Goal: Task Accomplishment & Management: Manage account settings

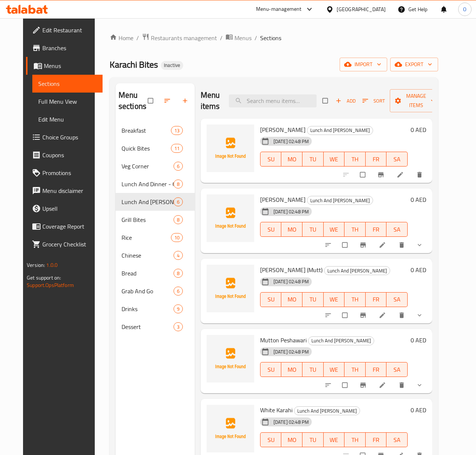
scroll to position [104, 0]
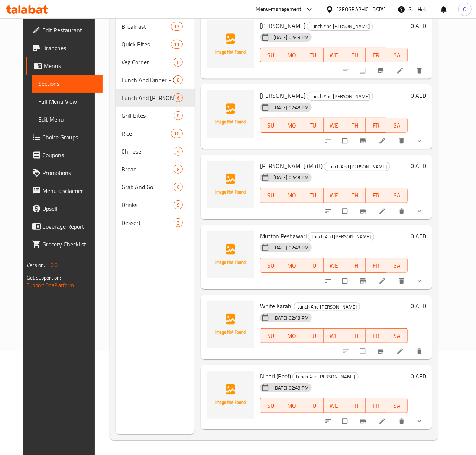
drag, startPoint x: 82, startPoint y: 302, endPoint x: 1, endPoint y: 345, distance: 92.6
click at [95, 302] on div "Home / Restaurants management / Menus / Sections Karachi Bites Inactive import …" at bounding box center [274, 184] width 358 height 541
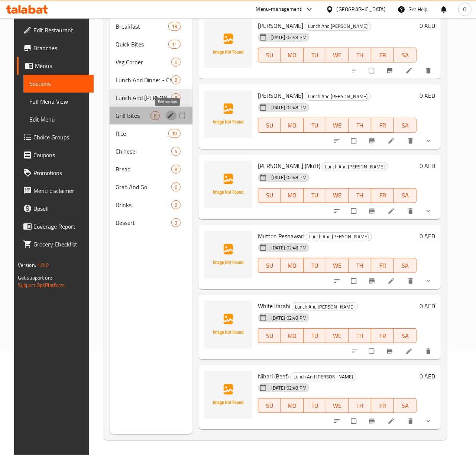
click at [166, 119] on button "edit" at bounding box center [171, 116] width 11 height 10
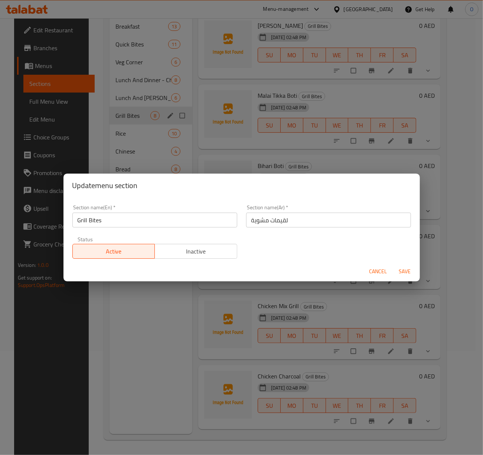
click at [248, 219] on input "لقيمات مشوية" at bounding box center [328, 220] width 165 height 15
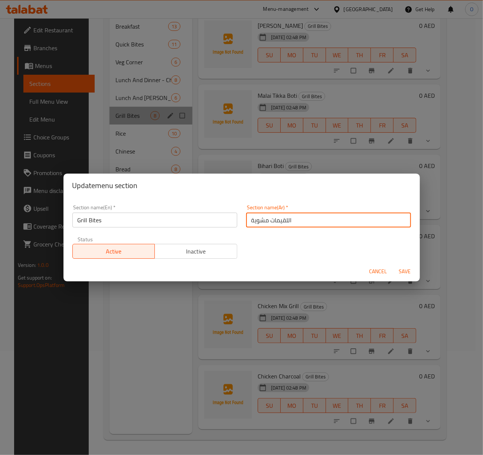
click at [265, 221] on input "اللقيمات مشوية" at bounding box center [328, 220] width 165 height 15
type input "اللقيمات المشوية"
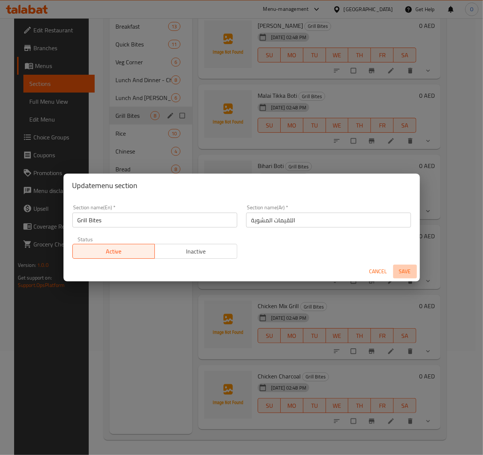
click at [401, 276] on span "Save" at bounding box center [405, 271] width 18 height 9
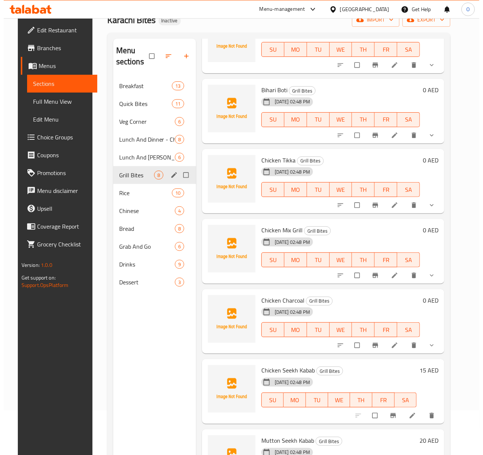
scroll to position [104, 0]
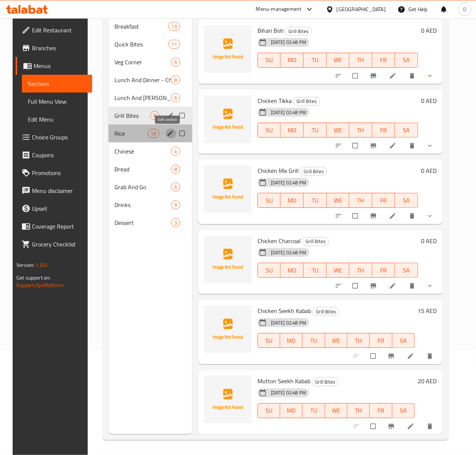
click at [167, 134] on icon "edit" at bounding box center [169, 133] width 7 height 7
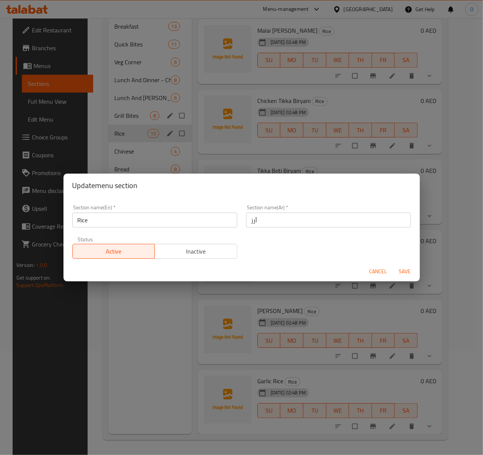
click at [246, 221] on input "أرز" at bounding box center [328, 220] width 165 height 15
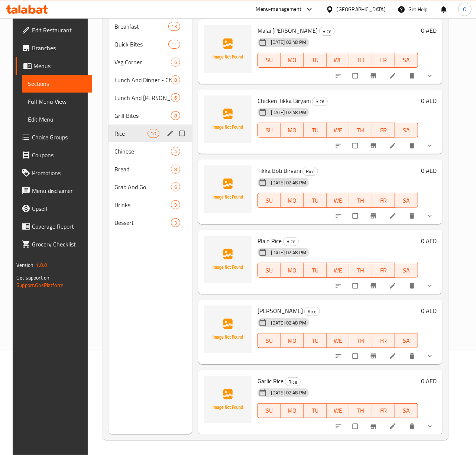
click at [180, 138] on input "Menu sections" at bounding box center [183, 133] width 16 height 14
checkbox input "true"
click at [168, 136] on icon "edit" at bounding box center [169, 133] width 7 height 7
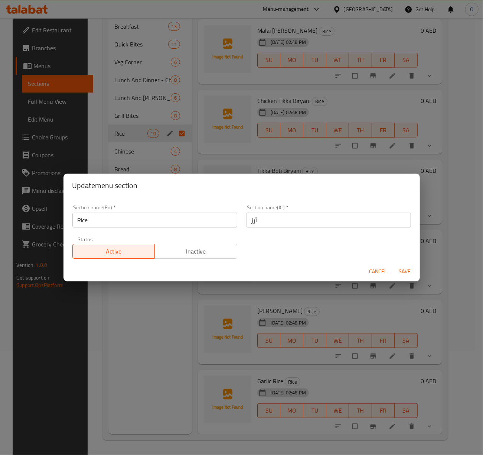
click at [247, 222] on input "أرز" at bounding box center [328, 220] width 165 height 15
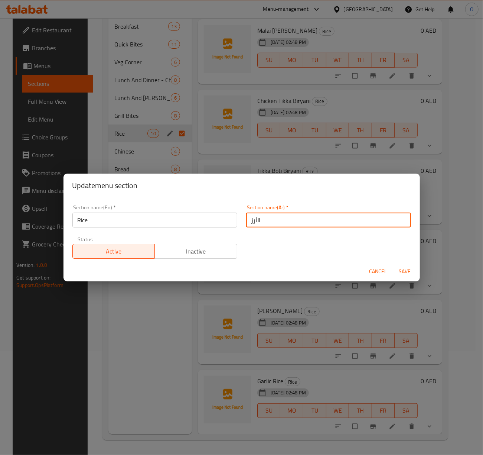
type input "الأرز"
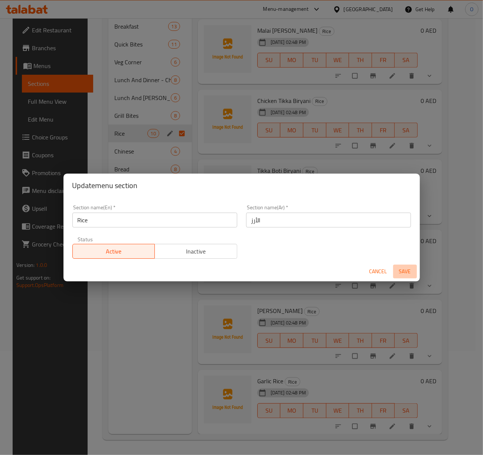
click at [406, 271] on span "Save" at bounding box center [405, 271] width 18 height 9
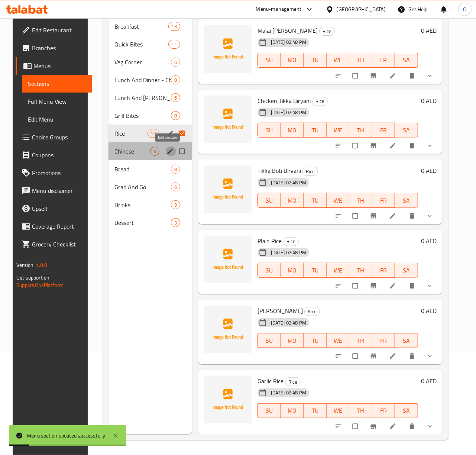
click at [169, 151] on icon "edit" at bounding box center [169, 150] width 7 height 7
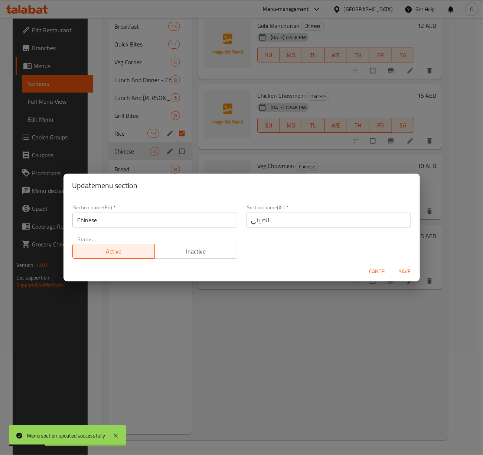
click at [373, 273] on span "Cancel" at bounding box center [379, 271] width 18 height 9
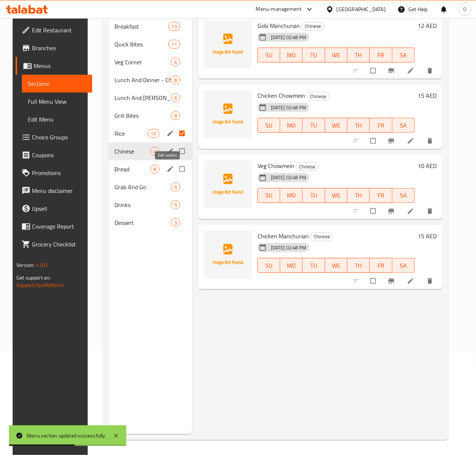
click at [166, 167] on icon "edit" at bounding box center [169, 168] width 7 height 7
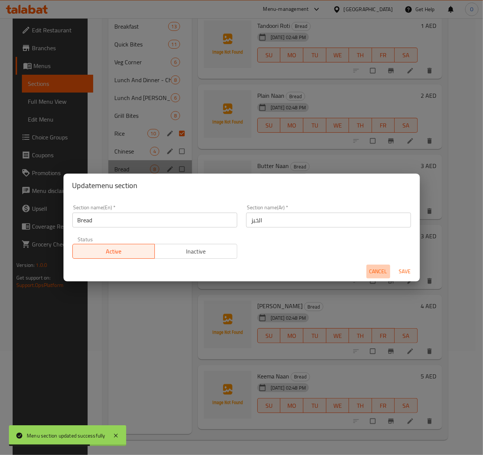
click at [372, 270] on span "Cancel" at bounding box center [379, 271] width 18 height 9
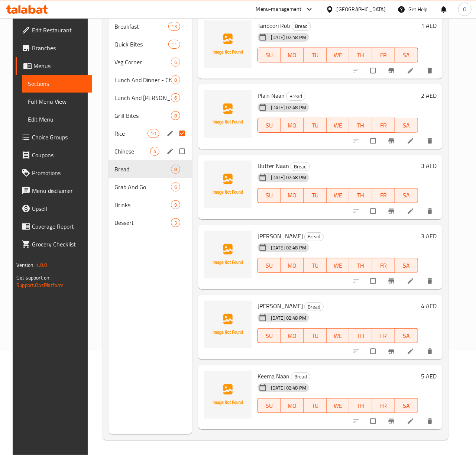
click at [122, 415] on div "Menu sections 1 Breakfast 13 Quick Bites 11 Veg Corner 6 Lunch And Dinner - Chi…" at bounding box center [150, 206] width 84 height 455
click at [142, 132] on span "Rice" at bounding box center [130, 133] width 33 height 9
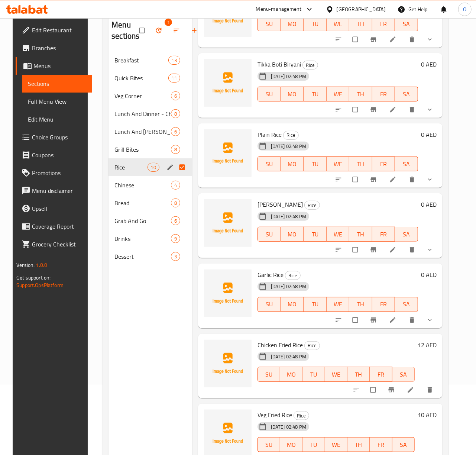
scroll to position [104, 0]
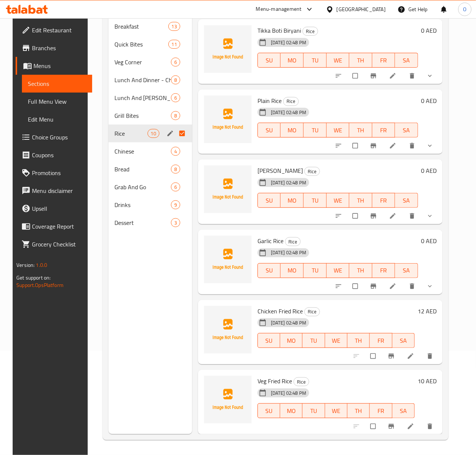
drag, startPoint x: 415, startPoint y: 360, endPoint x: 414, endPoint y: 355, distance: 5.1
click at [152, 154] on span "4" at bounding box center [154, 151] width 9 height 7
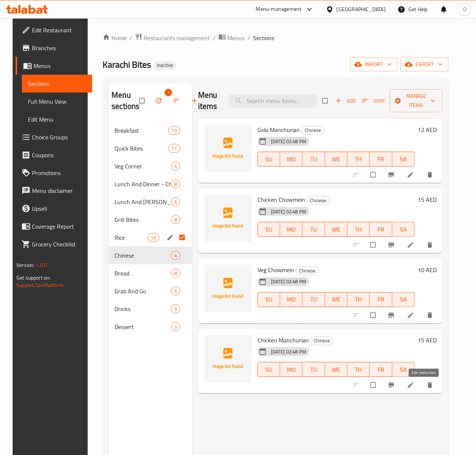
drag, startPoint x: 418, startPoint y: 382, endPoint x: 421, endPoint y: 387, distance: 5.9
click at [126, 277] on span "Bread" at bounding box center [132, 273] width 36 height 9
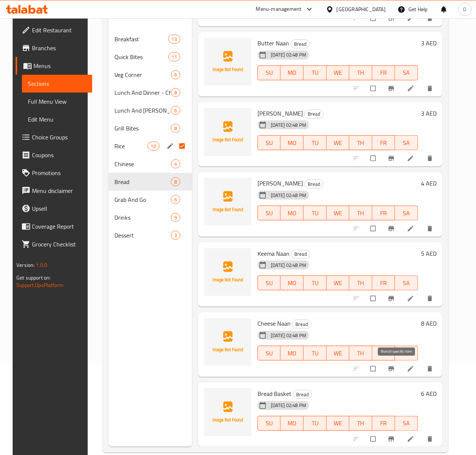
scroll to position [99, 0]
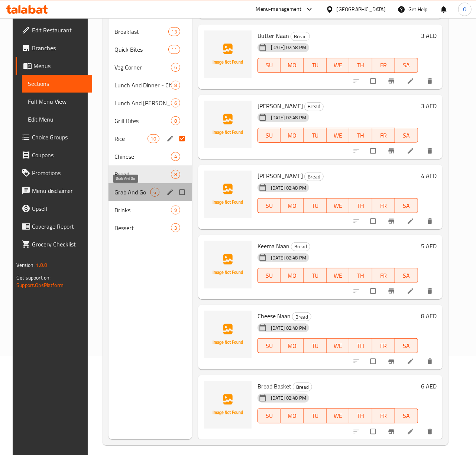
click at [131, 191] on span "Grab And Go" at bounding box center [132, 192] width 36 height 9
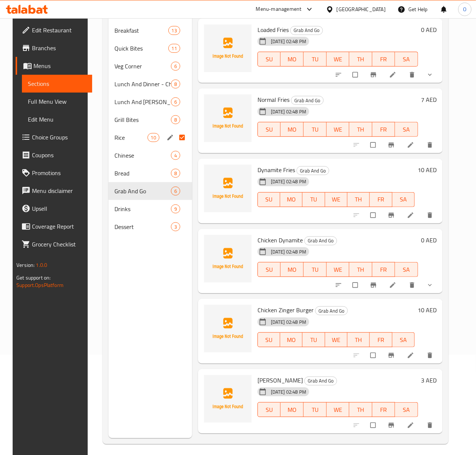
scroll to position [104, 0]
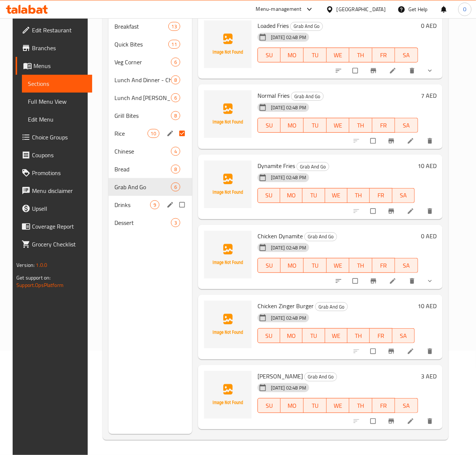
click at [125, 201] on span "Drinks" at bounding box center [132, 204] width 36 height 9
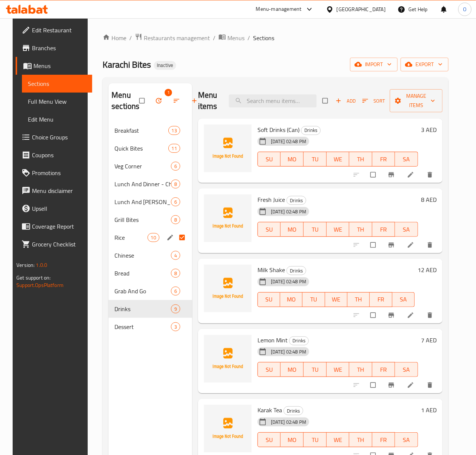
drag, startPoint x: 419, startPoint y: 250, endPoint x: 413, endPoint y: 249, distance: 6.0
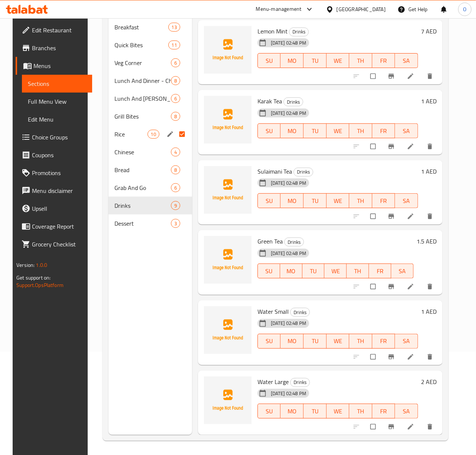
scroll to position [104, 0]
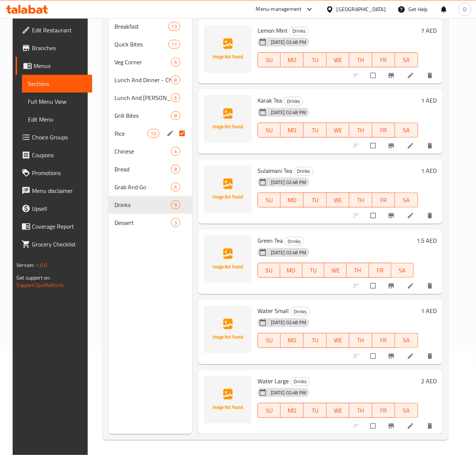
drag, startPoint x: 417, startPoint y: 360, endPoint x: 415, endPoint y: 356, distance: 5.0
click at [134, 221] on span "Dessert" at bounding box center [132, 222] width 36 height 9
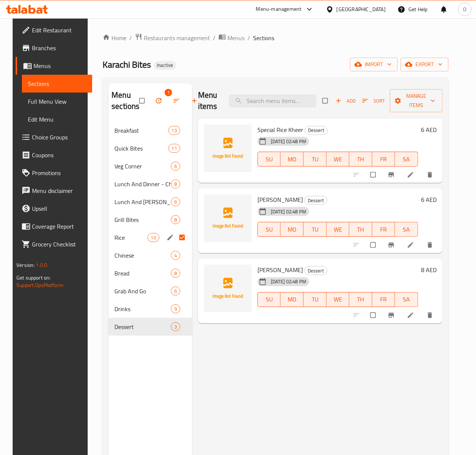
drag, startPoint x: 418, startPoint y: 315, endPoint x: 421, endPoint y: 318, distance: 3.9
drag, startPoint x: 179, startPoint y: 238, endPoint x: 183, endPoint y: 237, distance: 4.7
click at [179, 238] on input "Menu sections" at bounding box center [183, 237] width 16 height 14
checkbox input "false"
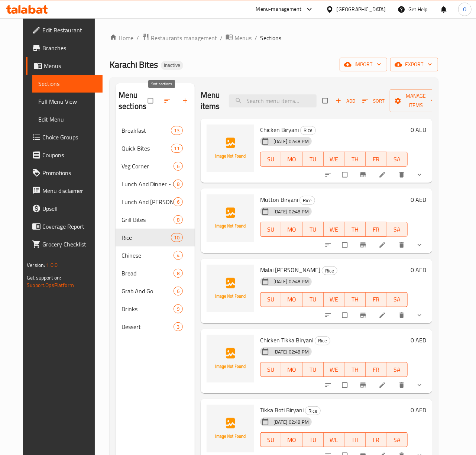
click at [163, 104] on icon "button" at bounding box center [166, 100] width 7 height 7
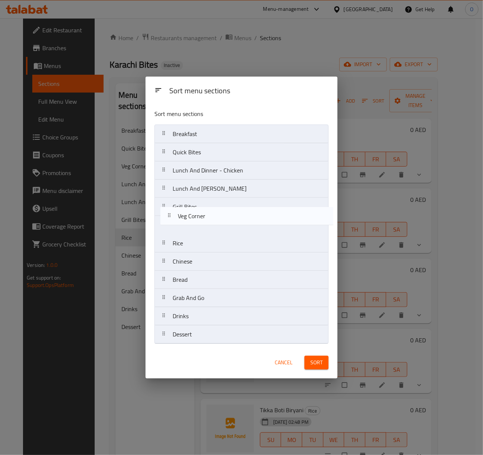
drag, startPoint x: 176, startPoint y: 170, endPoint x: 182, endPoint y: 219, distance: 49.4
click at [182, 219] on nav "Breakfast Quick Bites Veg Corner Lunch And Dinner - Chicken Lunch And Dinner - …" at bounding box center [242, 233] width 174 height 219
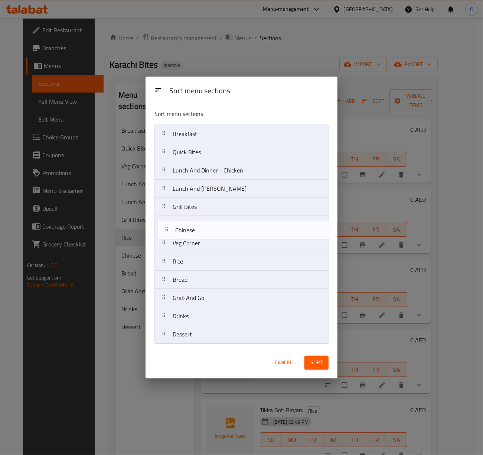
drag, startPoint x: 191, startPoint y: 268, endPoint x: 193, endPoint y: 234, distance: 33.5
click at [193, 234] on nav "Breakfast Quick Bites Lunch And Dinner - Chicken Lunch And Dinner - Mutton Gril…" at bounding box center [242, 233] width 174 height 219
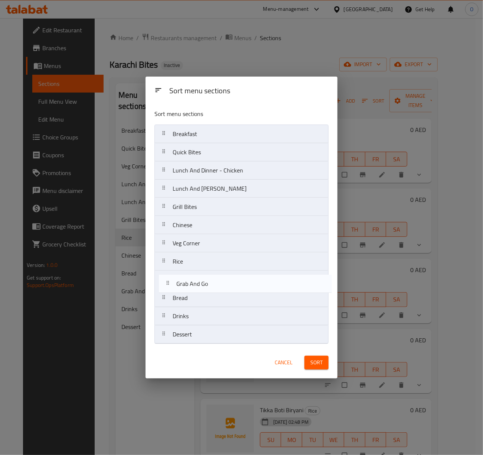
drag, startPoint x: 198, startPoint y: 304, endPoint x: 203, endPoint y: 286, distance: 18.0
click at [202, 286] on nav "Breakfast Quick Bites Lunch And Dinner - Chicken Lunch And Dinner - Mutton Gril…" at bounding box center [242, 233] width 174 height 219
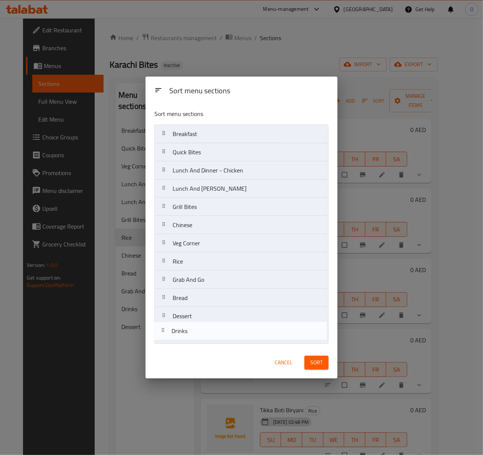
drag, startPoint x: 223, startPoint y: 322, endPoint x: 222, endPoint y: 339, distance: 17.1
click at [222, 339] on nav "Breakfast Quick Bites Lunch And Dinner - Chicken Lunch And Dinner - Mutton Gril…" at bounding box center [242, 233] width 174 height 219
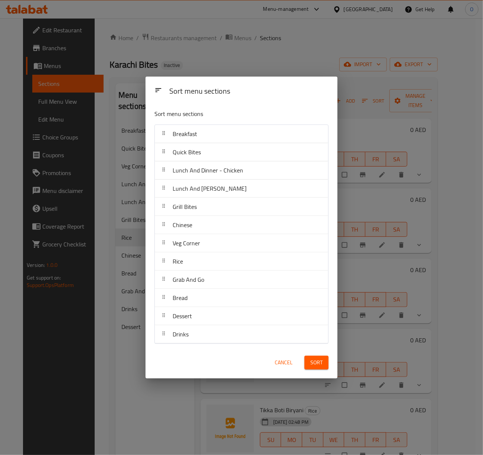
click at [326, 366] on button "Sort" at bounding box center [317, 363] width 24 height 14
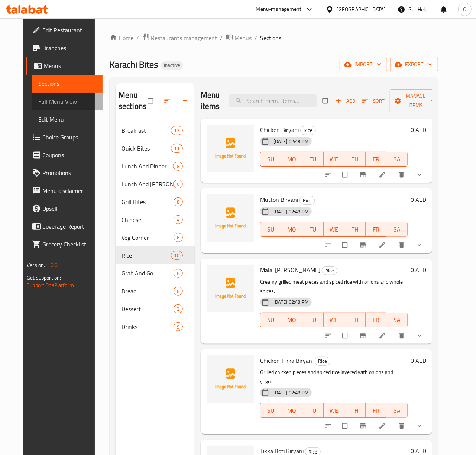
click at [45, 104] on span "Full Menu View" at bounding box center [67, 101] width 58 height 9
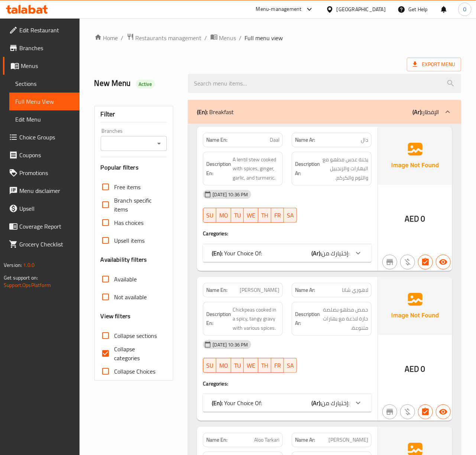
click at [100, 155] on div "Filter Branches Branches Popular filters Free items Branch specific items Has c…" at bounding box center [133, 243] width 79 height 275
click at [127, 151] on div "Branches" at bounding box center [134, 143] width 67 height 15
click at [149, 140] on input "Branches" at bounding box center [128, 143] width 50 height 10
click at [143, 178] on span "Karachi Bites, Al Rawda 2 Al Zahraa" at bounding box center [134, 181] width 54 height 18
type input "Karachi Bites, Al Rawda 2 Al Zahraa"
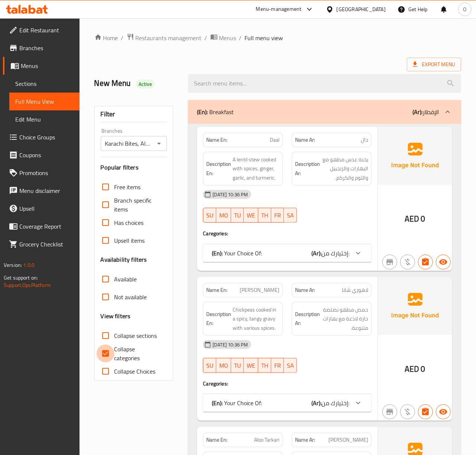
click at [108, 346] on input "Collapse categories" at bounding box center [106, 353] width 18 height 18
checkbox input "false"
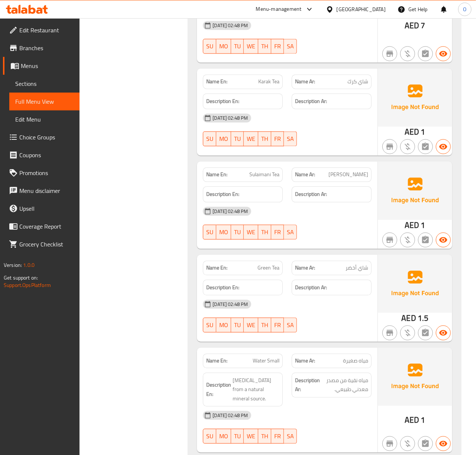
scroll to position [15006, 0]
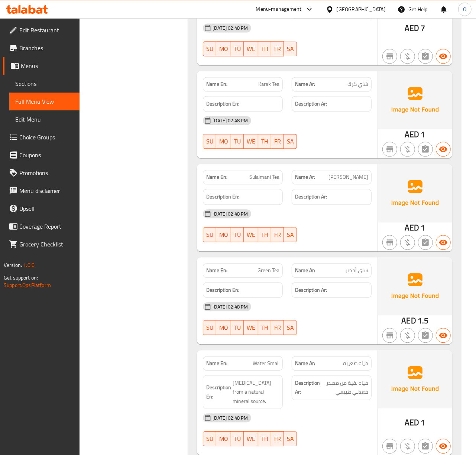
click at [51, 29] on span "Edit Restaurant" at bounding box center [46, 30] width 54 height 9
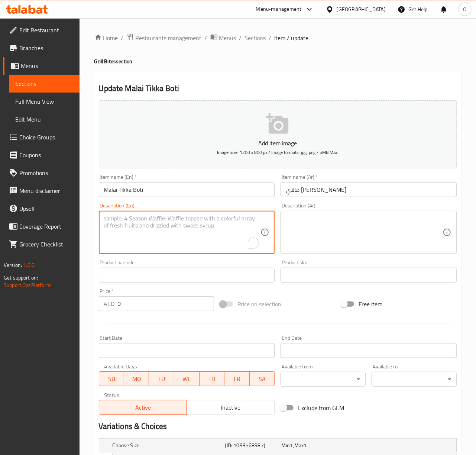
paste textarea "Malai tikka Boti: Creamy, grilled meat marinated in yogurt, cream, and spices."
type textarea "Malai tikka Boti: Creamy, grilled meat marinated in yogurt, cream, and spices."
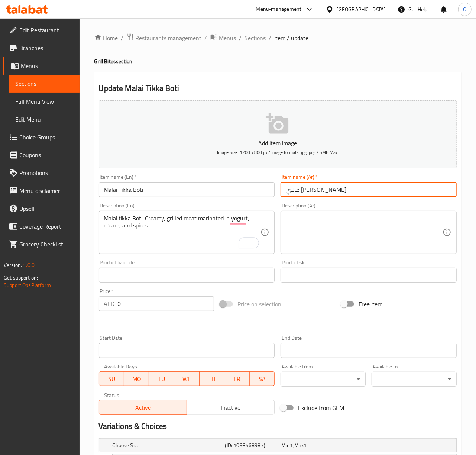
click at [305, 186] on input "مالاي تيكا بوتي" at bounding box center [369, 189] width 176 height 15
type input "مالاي تكا بوتي"
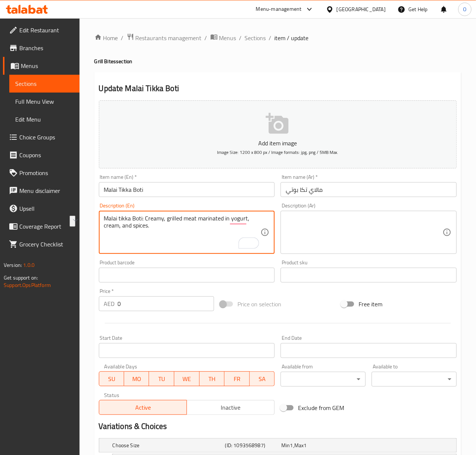
drag, startPoint x: 146, startPoint y: 220, endPoint x: 104, endPoint y: 219, distance: 41.6
click at [120, 215] on textarea "Creamy, grilled meat marinated in yogurt, cream, and spices." at bounding box center [182, 232] width 157 height 35
type textarea "Creamy, grilled meat marinated in yogurt, cream, and spices."
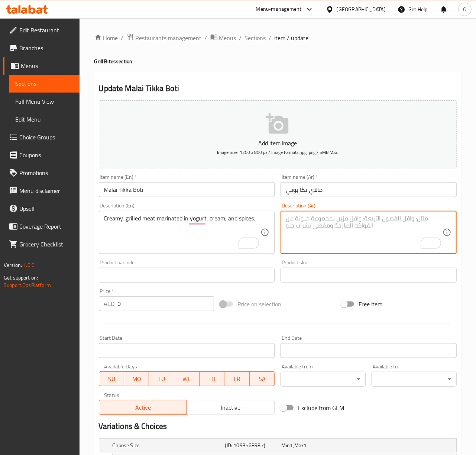
paste textarea "لحم كريمي مشوي متبل بالزبادي والكريمة والتوابل."
drag, startPoint x: 326, startPoint y: 215, endPoint x: 331, endPoint y: 216, distance: 5.2
click at [331, 216] on textarea "لحم كريمي مشوي متبل بالزبادي والكريمة والتوابل." at bounding box center [364, 232] width 157 height 35
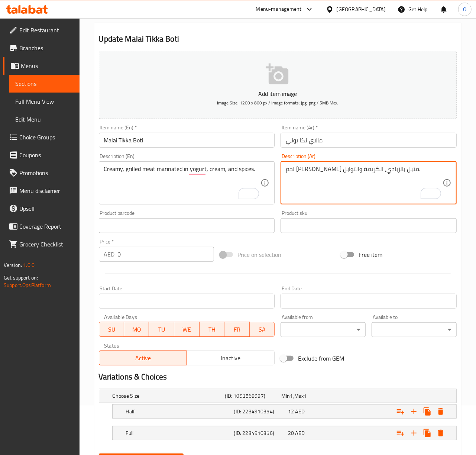
scroll to position [88, 0]
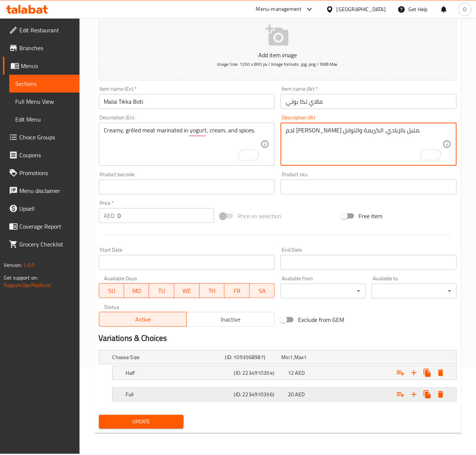
type textarea "لحم كريمي مشوي متبل بالزبادي، الكريمة والتوابل."
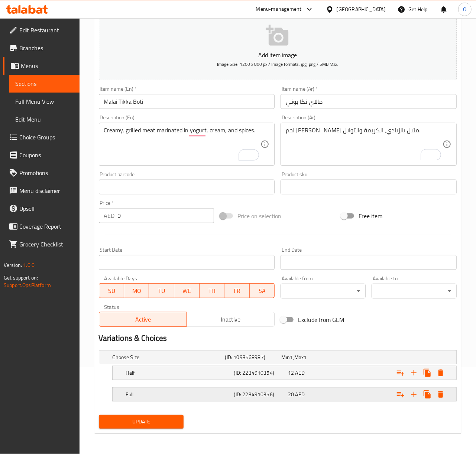
click at [192, 361] on h5 "Full" at bounding box center [168, 356] width 110 height 7
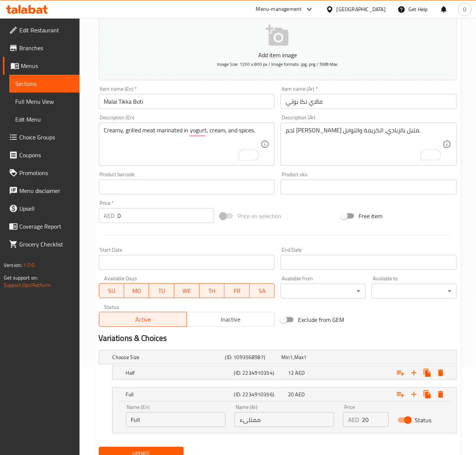
click at [255, 422] on input "ممتلىء" at bounding box center [284, 419] width 100 height 15
type input "كامل"
click at [99, 447] on button "Update" at bounding box center [141, 454] width 85 height 14
click at [113, 453] on span "Update" at bounding box center [141, 453] width 73 height 9
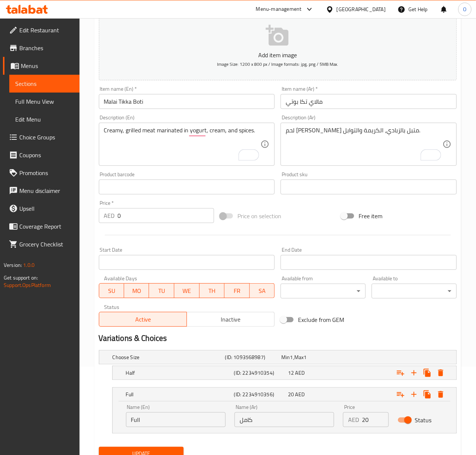
click at [99, 447] on button "Update" at bounding box center [141, 454] width 85 height 14
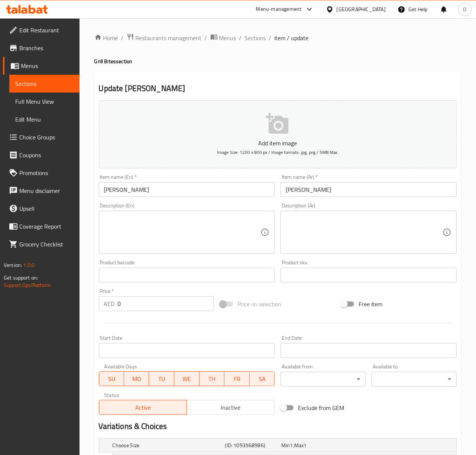
scroll to position [88, 0]
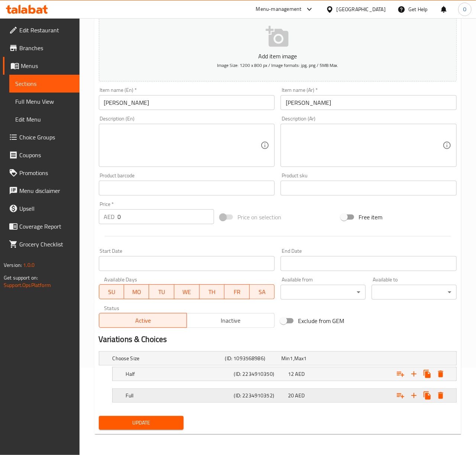
click at [194, 362] on h5 "Full" at bounding box center [168, 357] width 110 height 7
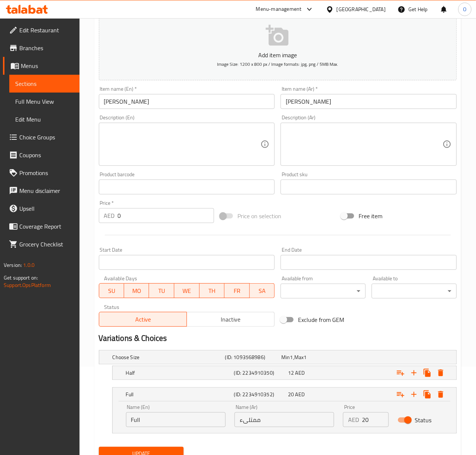
click at [289, 420] on input "ممتلىء" at bounding box center [284, 419] width 100 height 15
type input "كامل"
click at [169, 95] on input "[PERSON_NAME]" at bounding box center [187, 101] width 176 height 15
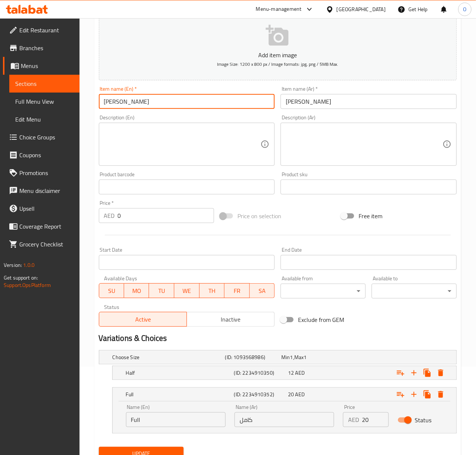
click at [169, 95] on input "[PERSON_NAME]" at bounding box center [187, 101] width 176 height 15
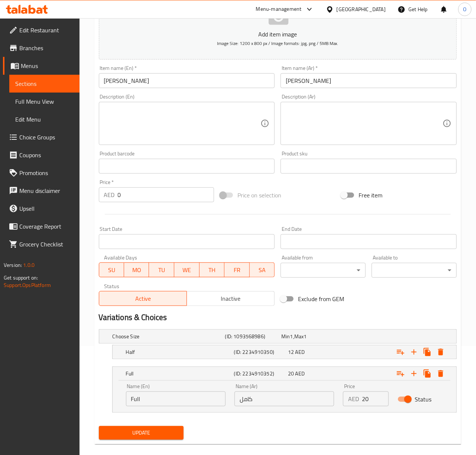
scroll to position [120, 0]
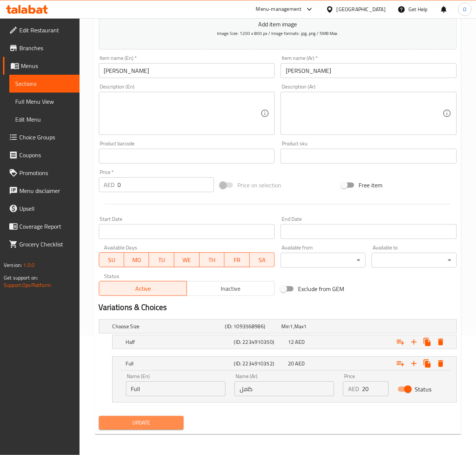
click at [152, 424] on span "Update" at bounding box center [141, 422] width 73 height 9
click at [170, 422] on span "Update" at bounding box center [141, 422] width 73 height 9
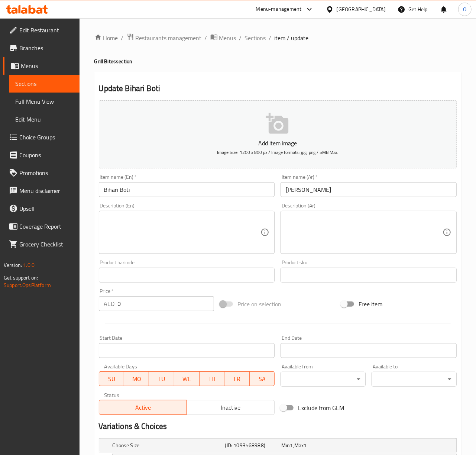
scroll to position [88, 0]
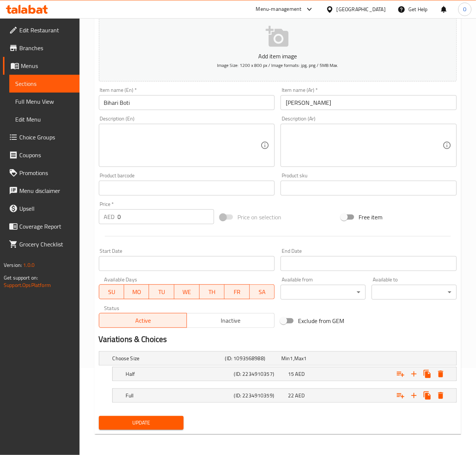
click at [118, 102] on input "Bihari Boti" at bounding box center [187, 102] width 176 height 15
click at [113, 103] on input "Bihari Boti" at bounding box center [187, 102] width 176 height 15
click at [187, 405] on nav at bounding box center [278, 407] width 358 height 6
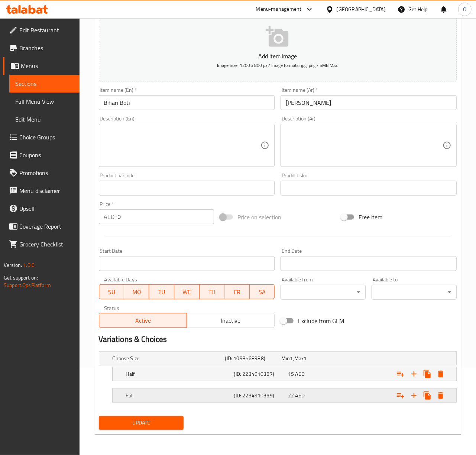
click at [202, 362] on h5 "Full" at bounding box center [168, 357] width 110 height 7
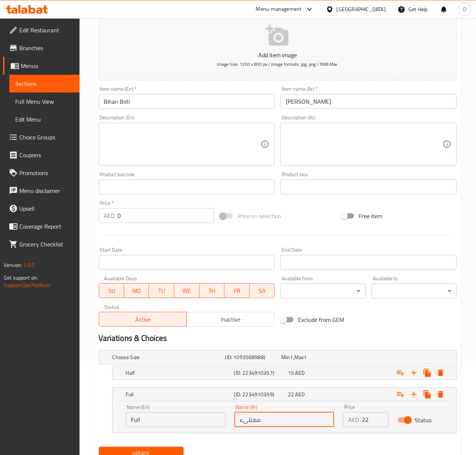
click at [241, 425] on input "ممتلىء" at bounding box center [284, 419] width 100 height 15
click at [242, 424] on input "ممتلىء" at bounding box center [284, 419] width 100 height 15
type input "كامل"
click at [99, 447] on button "Update" at bounding box center [141, 454] width 85 height 14
click at [169, 450] on span "Update" at bounding box center [141, 453] width 73 height 9
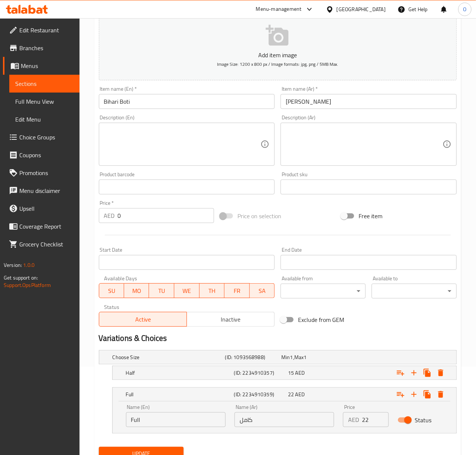
click at [99, 447] on button "Update" at bounding box center [141, 454] width 85 height 14
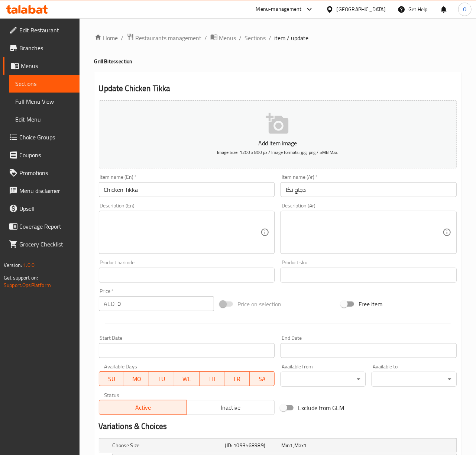
click at [162, 191] on input "Chicken Tikka" at bounding box center [187, 189] width 176 height 15
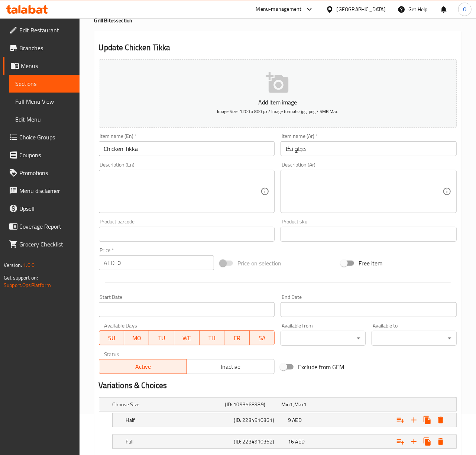
scroll to position [88, 0]
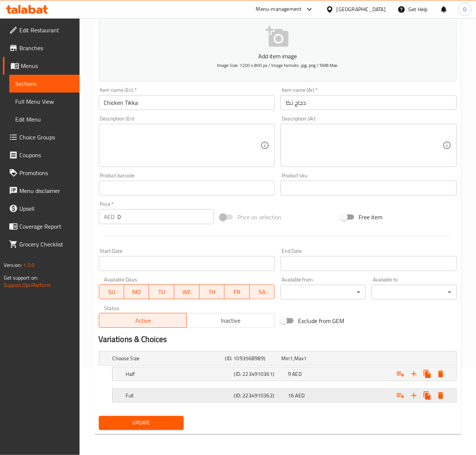
click at [243, 363] on div "(ID: 2234910362)" at bounding box center [252, 358] width 56 height 10
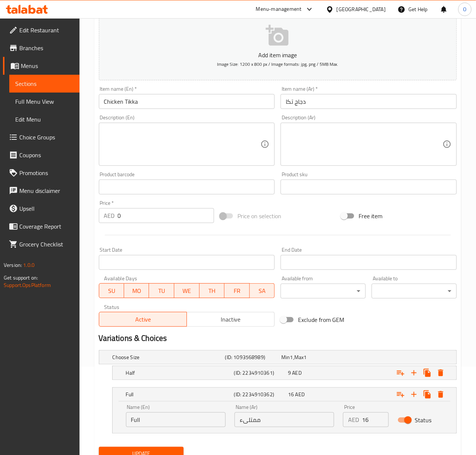
click at [272, 416] on input "ممتلىء" at bounding box center [284, 419] width 100 height 15
type input "كامل"
click at [99, 447] on button "Update" at bounding box center [141, 454] width 85 height 14
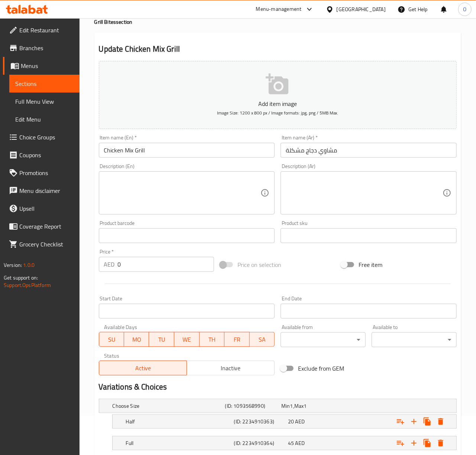
scroll to position [88, 0]
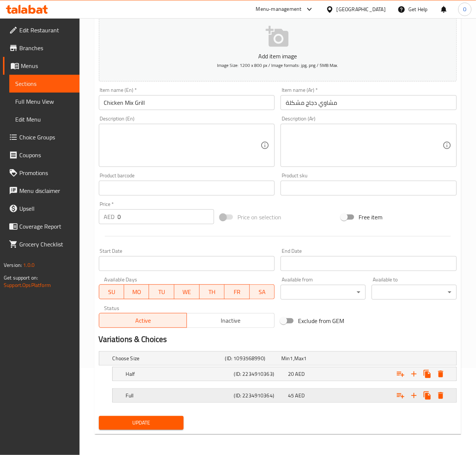
click at [198, 366] on div "Full (ID: 2234910364) 45 AED" at bounding box center [280, 358] width 338 height 16
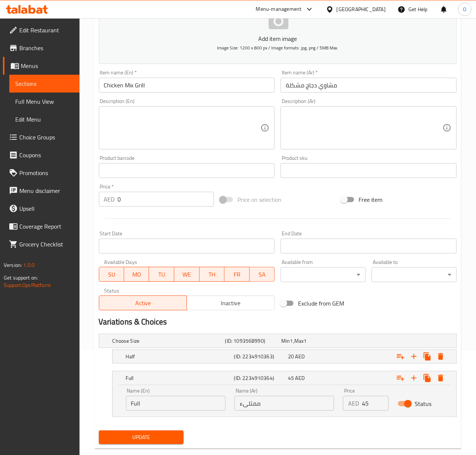
scroll to position [120, 0]
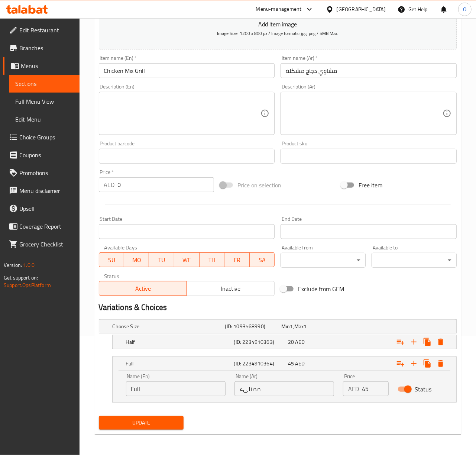
click at [290, 387] on input "ممتلىء" at bounding box center [284, 388] width 100 height 15
type input "كامل"
click at [99, 416] on button "Update" at bounding box center [141, 423] width 85 height 14
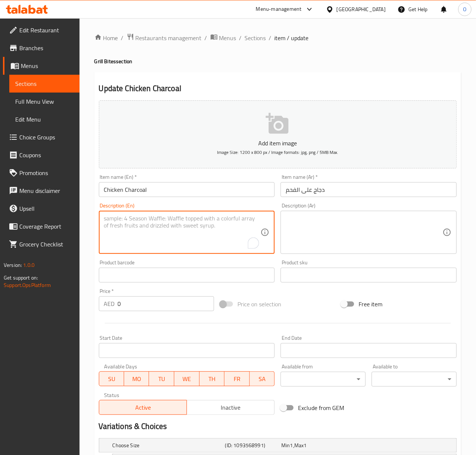
paste textarea "Chicken Charcoal: Grilled chicken marinated in yogurt, spices, and lemon juice."
click at [123, 222] on textarea "Chicken Charcoal: Grilled chicken marinated in yogurt, spices, and lemon juice." at bounding box center [182, 232] width 157 height 35
drag, startPoint x: 149, startPoint y: 219, endPoint x: 57, endPoint y: 215, distance: 91.9
click at [57, 215] on div "Edit Restaurant Branches Menus Sections Full Menu View Edit Menu Choice Groups …" at bounding box center [238, 279] width 476 height 523
click at [234, 232] on textarea "Grilled chicken marinated in yogurt, spices, and lemon juice." at bounding box center [182, 232] width 157 height 35
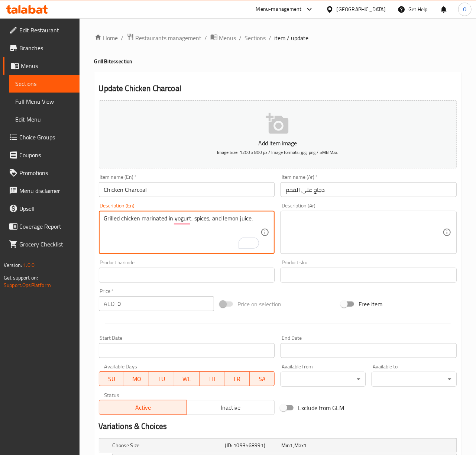
click at [234, 232] on textarea "Grilled chicken marinated in yogurt, spices, and lemon juice." at bounding box center [182, 232] width 157 height 35
type textarea "Grilled chicken marinated in yogurt, spices, and lemon juice."
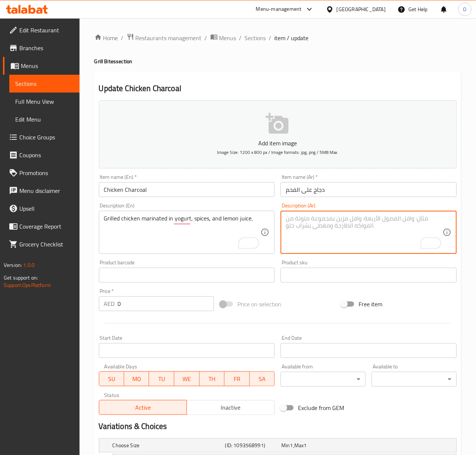
paste textarea "دجاج مشوي متبل بالزبادي والتوابل وعصير الليمون."
drag, startPoint x: 339, startPoint y: 222, endPoint x: 344, endPoint y: 222, distance: 5.2
click at [344, 222] on textarea "دجاج مشوي متبل بالزبادي والتوابل وعصير الليمون." at bounding box center [364, 232] width 157 height 35
type textarea "دجاج مشوي متبل بالزبادي، التوابل وعصير الليمون."
click at [243, 192] on input "Chicken Charcoal" at bounding box center [187, 189] width 176 height 15
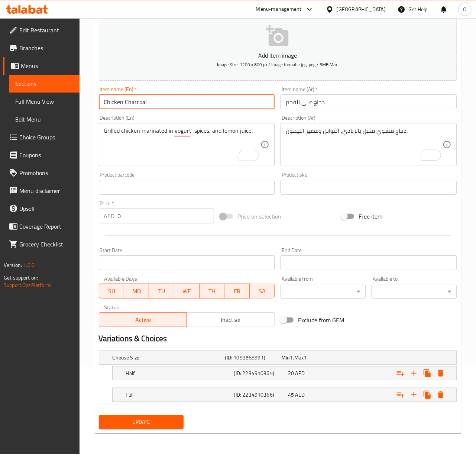
scroll to position [88, 0]
click at [288, 362] on span "45" at bounding box center [285, 357] width 9 height 10
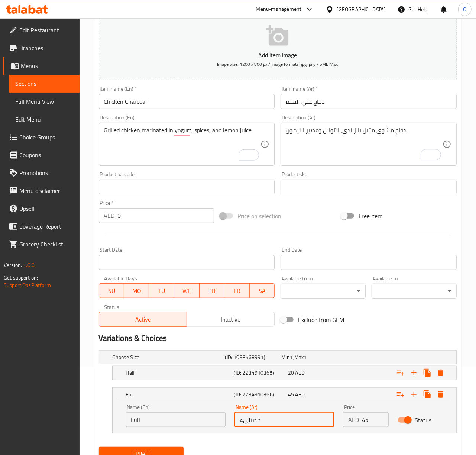
click at [284, 424] on input "ممتلىء" at bounding box center [284, 419] width 100 height 15
type input "كامل"
click at [99, 447] on button "Update" at bounding box center [141, 454] width 85 height 14
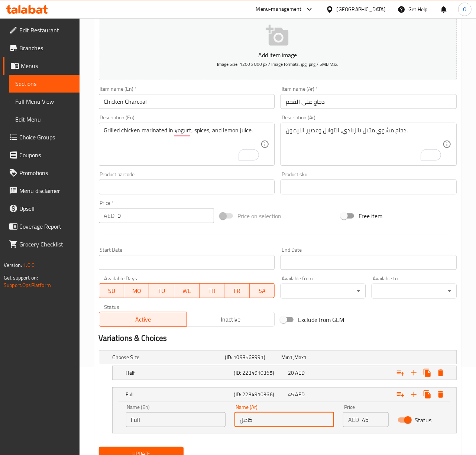
click at [99, 447] on button "Update" at bounding box center [141, 454] width 85 height 14
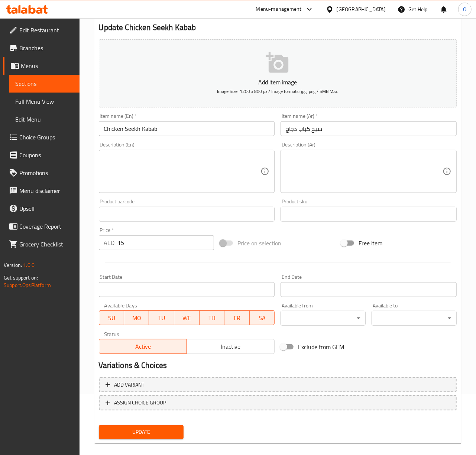
scroll to position [70, 0]
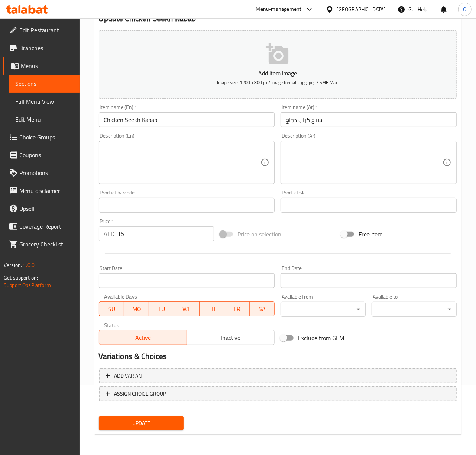
click at [141, 415] on div "Update" at bounding box center [141, 423] width 91 height 20
click at [146, 425] on span "Update" at bounding box center [141, 422] width 73 height 9
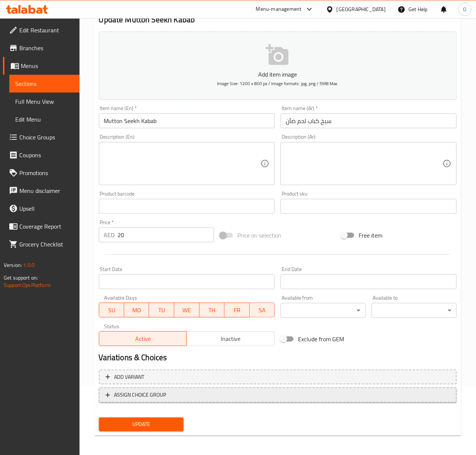
scroll to position [70, 0]
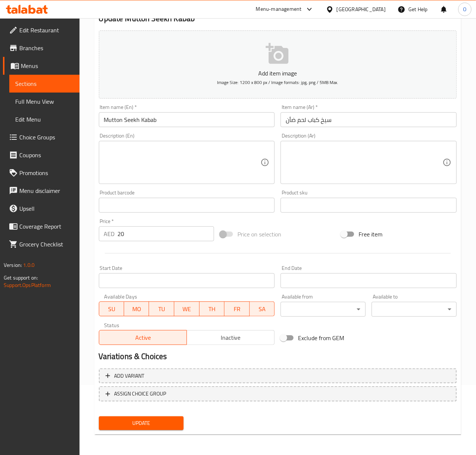
drag, startPoint x: 162, startPoint y: 424, endPoint x: 179, endPoint y: 404, distance: 26.1
click at [162, 424] on span "Update" at bounding box center [141, 422] width 73 height 9
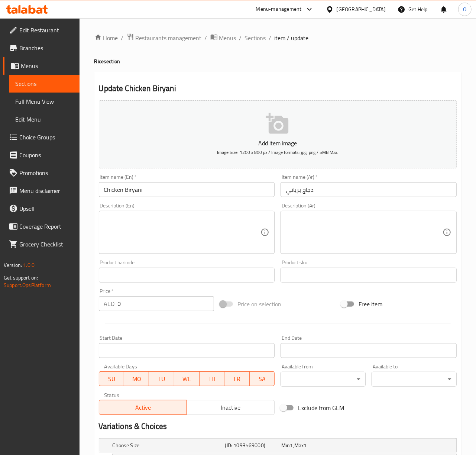
drag, startPoint x: 112, startPoint y: 180, endPoint x: 113, endPoint y: 184, distance: 4.2
click at [112, 180] on div "Item name (En)   * Chicken Biryani Item name (En) *" at bounding box center [187, 185] width 176 height 23
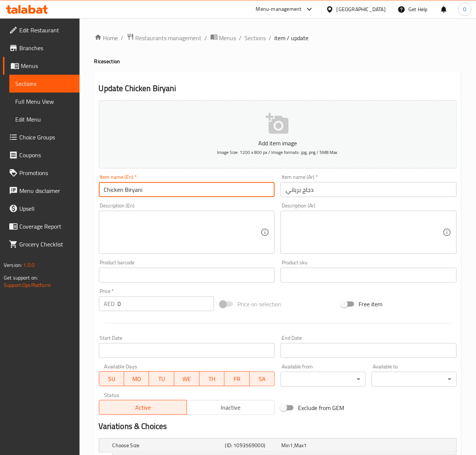
click at [121, 191] on input "Chicken Biryani" at bounding box center [187, 189] width 176 height 15
click at [126, 191] on input "Chicken Biryani" at bounding box center [187, 189] width 176 height 15
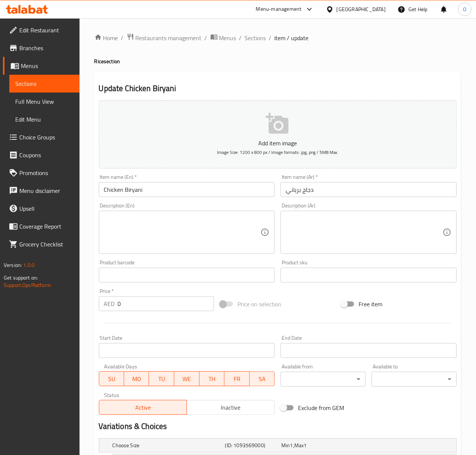
scroll to position [88, 0]
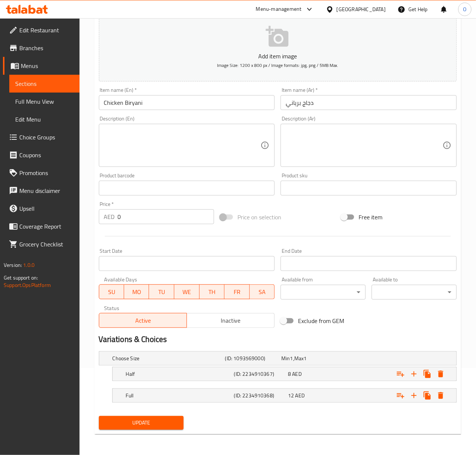
click at [238, 409] on nav at bounding box center [278, 407] width 358 height 6
click at [270, 362] on h5 "(ID: 2234910368)" at bounding box center [252, 357] width 54 height 7
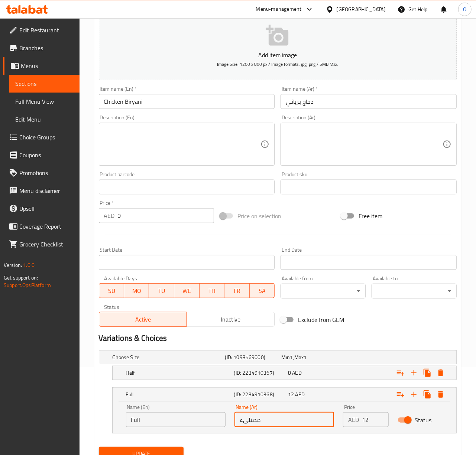
click at [275, 420] on input "ممتلىء" at bounding box center [284, 419] width 100 height 15
type input "كامل"
click at [99, 447] on button "Update" at bounding box center [141, 454] width 85 height 14
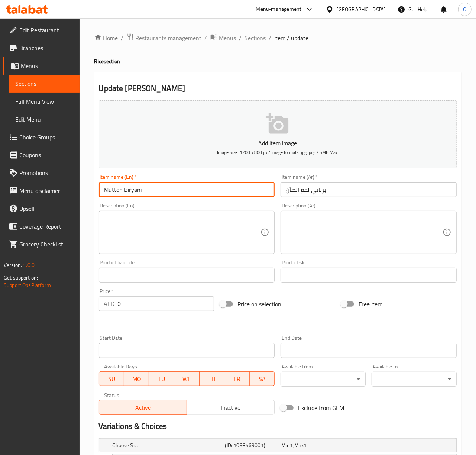
click at [197, 196] on input "Mutton Biryani" at bounding box center [187, 189] width 176 height 15
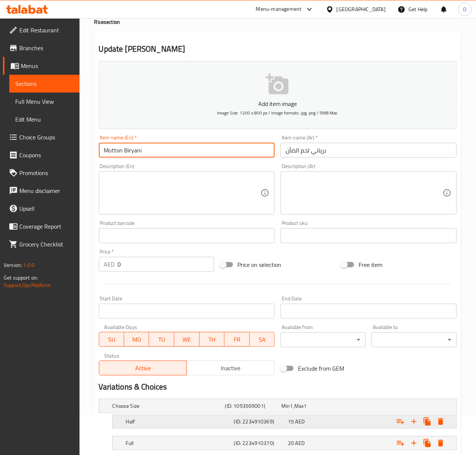
scroll to position [88, 0]
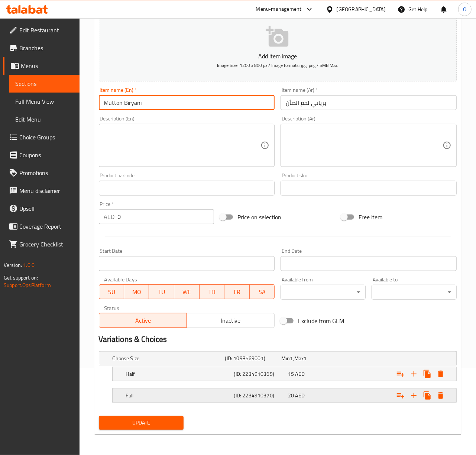
drag, startPoint x: 161, startPoint y: 399, endPoint x: 109, endPoint y: 415, distance: 54.1
click at [160, 362] on h5 "Full" at bounding box center [168, 357] width 110 height 7
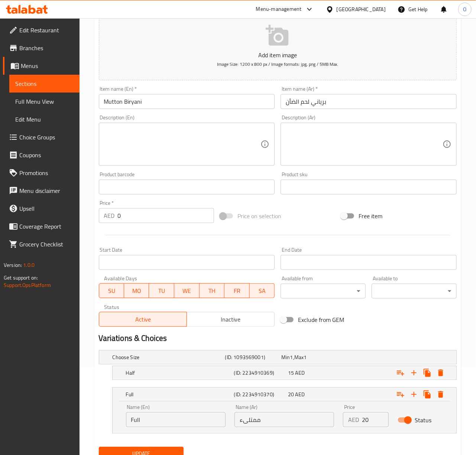
click at [293, 425] on input "ممتلىء" at bounding box center [284, 419] width 100 height 15
type input "كامل"
click at [99, 447] on button "Update" at bounding box center [141, 454] width 85 height 14
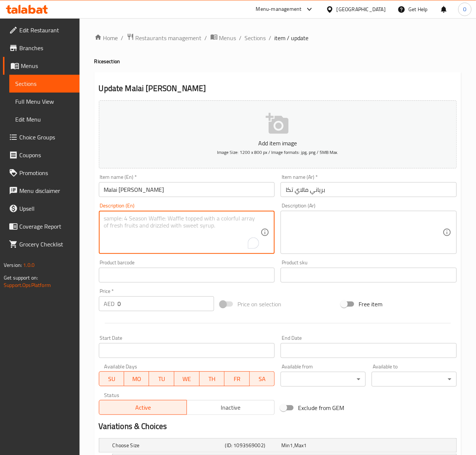
paste textarea "Mali Tikka Biryani: Creamy grilled meat pieces and spiced rice with onions and …"
click at [153, 229] on textarea "Mali Tikka Biryani: Creamy grilled meat pieces and spiced rice with onions and …" at bounding box center [182, 232] width 157 height 35
drag, startPoint x: 151, startPoint y: 220, endPoint x: 92, endPoint y: 216, distance: 58.8
click at [92, 216] on div "Home / Restaurants management / Menus / Sections / item / update Rice section U…" at bounding box center [278, 279] width 396 height 523
click at [114, 226] on textarea "Creamy grilled meat pieces and spiced rice with onions and whole spices." at bounding box center [182, 232] width 157 height 35
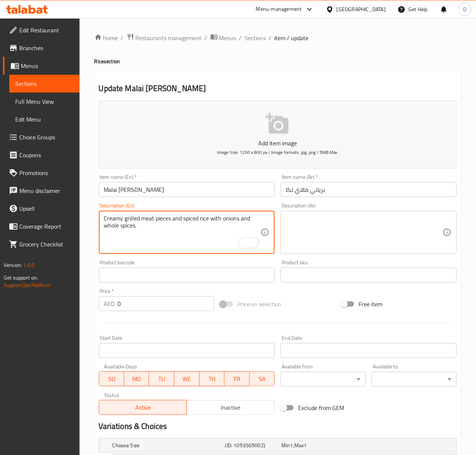
click at [114, 226] on textarea "Creamy grilled meat pieces and spiced rice with onions and whole spices." at bounding box center [182, 232] width 157 height 35
type textarea "Creamy grilled meat pieces and spiced rice with onions and whole spices."
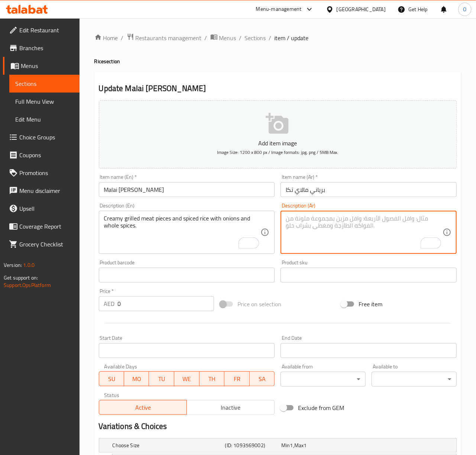
paste textarea "قطع من اللحم المشوي الكريمي والأرز المتبل بالبصل والتوابل الكاملة."
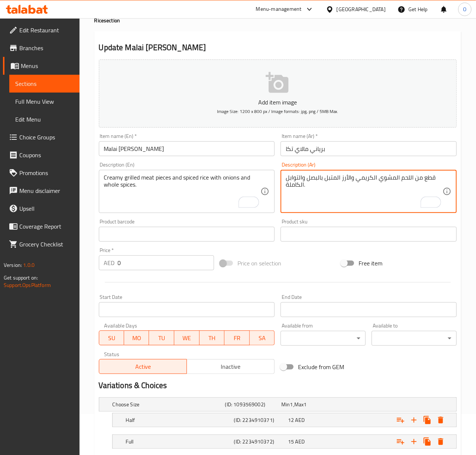
scroll to position [88, 0]
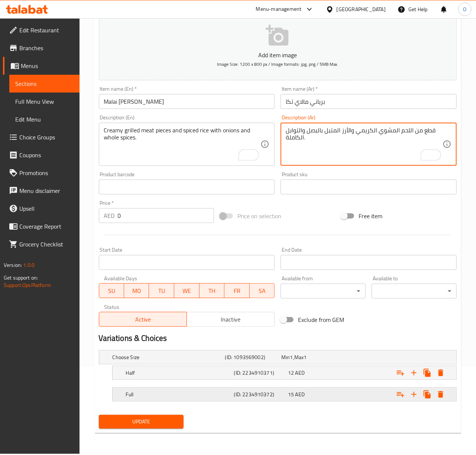
type textarea "قطع من اللحم المشوي الكريمي والأرز المتبل بالبصل والتوابل الكاملة."
click at [218, 361] on h5 "Full" at bounding box center [168, 356] width 110 height 7
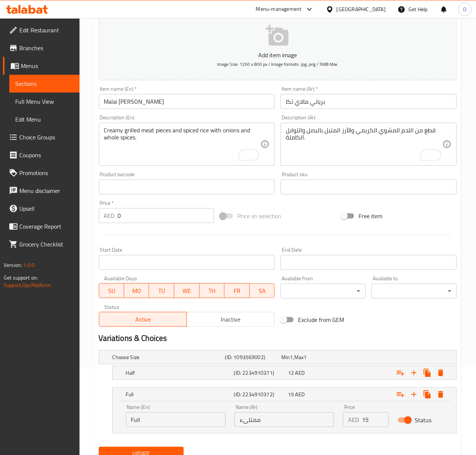
click at [255, 422] on input "ممتلىء" at bounding box center [284, 419] width 100 height 15
click at [256, 422] on input "ممتلىء" at bounding box center [284, 419] width 100 height 15
type input "كامل"
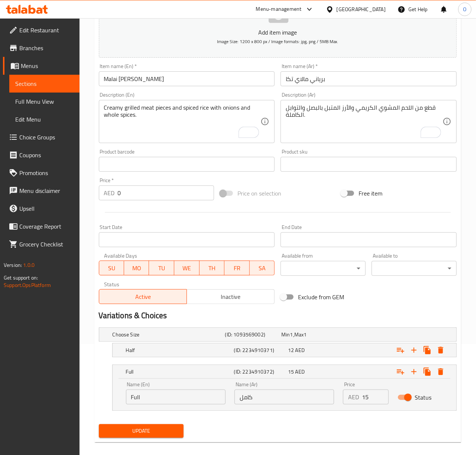
scroll to position [120, 0]
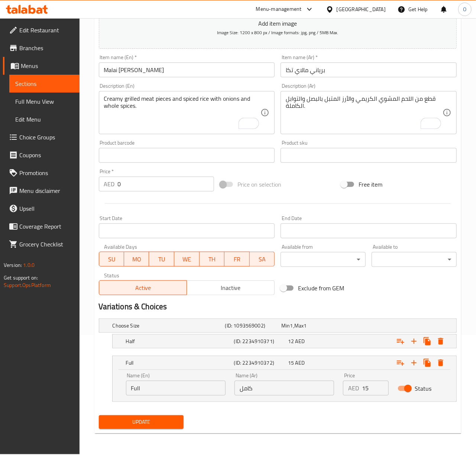
click at [170, 431] on div "Update" at bounding box center [141, 422] width 91 height 20
click at [164, 423] on span "Update" at bounding box center [141, 421] width 73 height 9
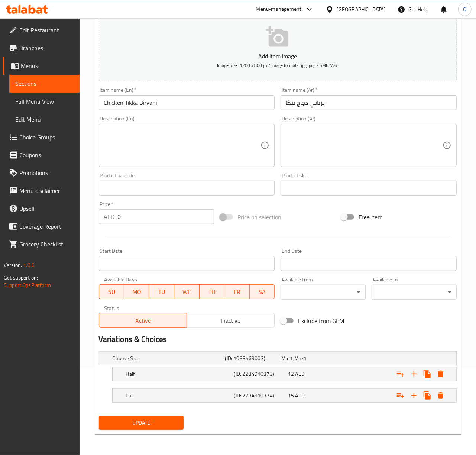
scroll to position [88, 0]
click at [290, 106] on input "برياني دجاج تيكا" at bounding box center [369, 102] width 176 height 15
type input "برياني دجاج تكا"
click at [276, 362] on h5 "(ID: 2234910374)" at bounding box center [252, 357] width 54 height 7
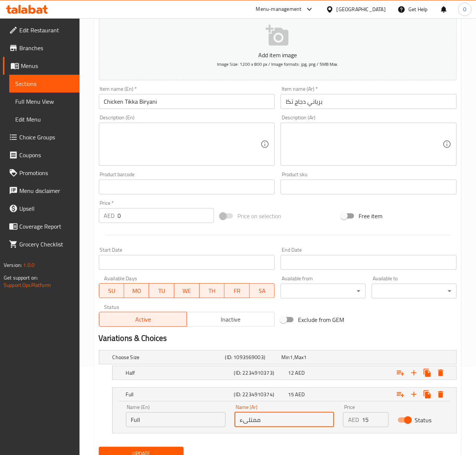
click at [263, 420] on input "ممتلىء" at bounding box center [284, 419] width 100 height 15
type input "كامل"
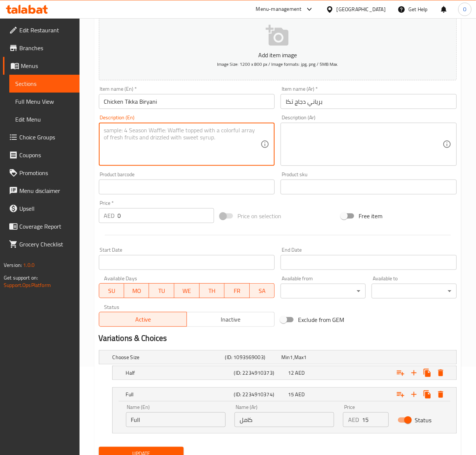
drag, startPoint x: 139, startPoint y: 164, endPoint x: 133, endPoint y: 145, distance: 19.9
paste textarea "Chicken Tikka Biryani: Grilled chicken pieces and spiced rice layered with onio…"
drag, startPoint x: 159, startPoint y: 130, endPoint x: 68, endPoint y: 131, distance: 91.8
click at [68, 131] on div "Edit Restaurant Branches Menus Sections Full Menu View Edit Menu Choice Groups …" at bounding box center [238, 207] width 476 height 555
click at [127, 135] on textarea "Grilled chicken pieces and spiced rice layered with onions and yogurt." at bounding box center [182, 144] width 157 height 35
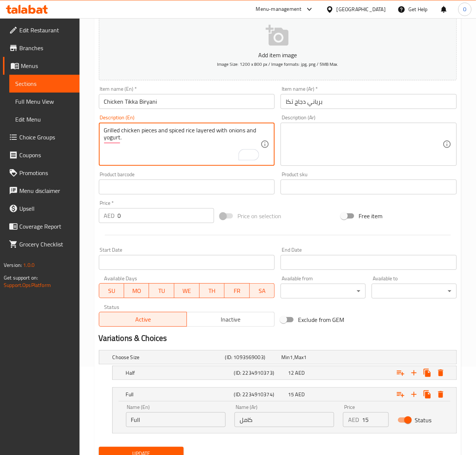
click at [127, 135] on textarea "Grilled chicken pieces and spiced rice layered with onions and yogurt." at bounding box center [182, 144] width 157 height 35
type textarea "Grilled chicken pieces and spiced rice layered with onions and yogurt."
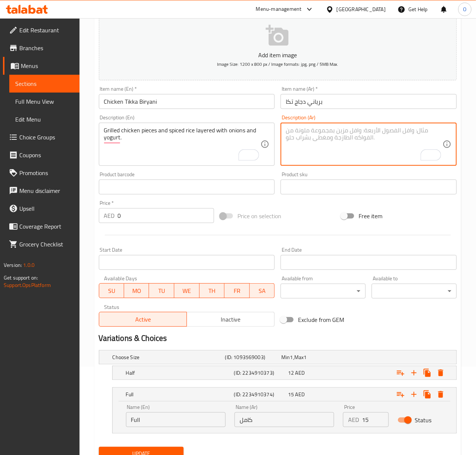
paste textarea "قطع دجاج مشوية وأرز متبل مع البصل والزبادي."
click at [328, 132] on textarea "قطع دجاج مشوية وأرز متبل مع البصل والزبادي." at bounding box center [364, 144] width 157 height 35
click at [330, 133] on textarea "قطع دجاج مشوية وأرز متبل مع البصل والزبادي." at bounding box center [364, 144] width 157 height 35
click at [322, 135] on textarea "قطع دجاج مشوية وأرز متبل مع البصل والزبادي." at bounding box center [364, 144] width 157 height 35
click at [328, 131] on textarea "قطع دجاج مشوية وأرز متبل مع البصل والزبادي." at bounding box center [364, 144] width 157 height 35
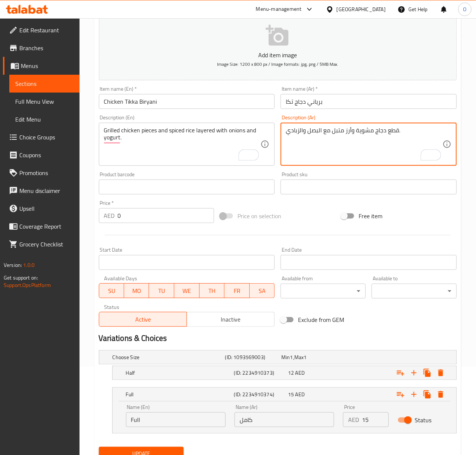
click at [328, 131] on textarea "قطع دجاج مشوية وأرز متبل مع البصل والزبادي." at bounding box center [364, 144] width 157 height 35
click at [322, 133] on textarea "قطع دجاج مشوية وأرز متبل مع البصل والزبادي." at bounding box center [364, 144] width 157 height 35
type textarea "قطع دجاج مشوية وأرز متبل مع طبقات من البصل والزبادي."
click at [256, 107] on input "Chicken Tikka Biryani" at bounding box center [187, 101] width 176 height 15
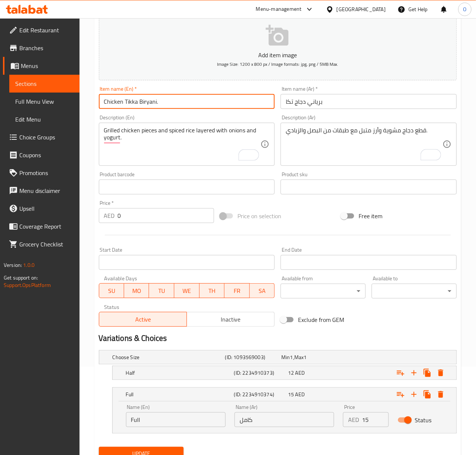
type input "Chicken Tikka Biryani"
click at [99, 447] on button "Update" at bounding box center [141, 454] width 85 height 14
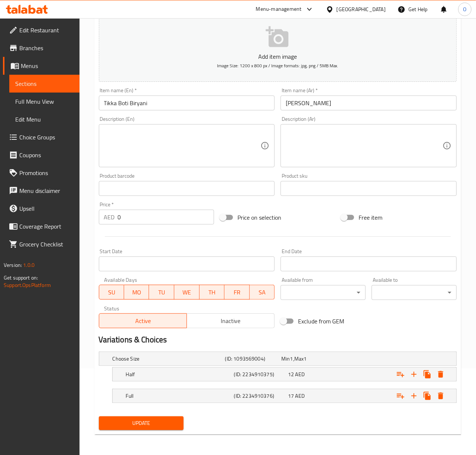
scroll to position [88, 0]
click at [311, 362] on div "17 AED" at bounding box center [308, 357] width 54 height 7
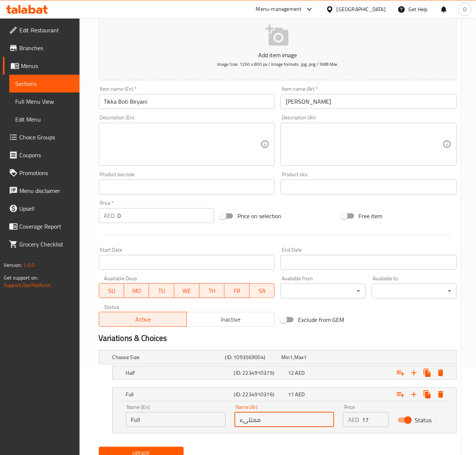
click at [256, 422] on input "ممتلىء" at bounding box center [284, 419] width 100 height 15
type input "كامل"
click at [99, 447] on button "Update" at bounding box center [141, 454] width 85 height 14
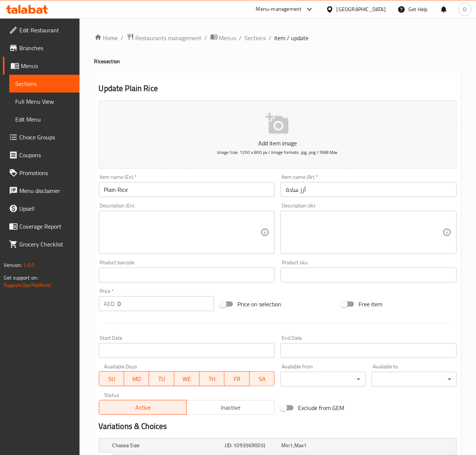
click at [221, 189] on input "Plain Rice" at bounding box center [187, 189] width 176 height 15
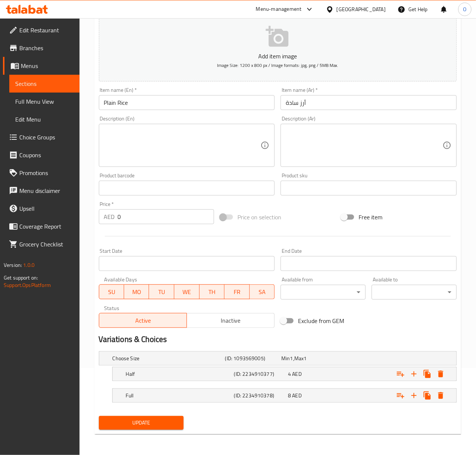
scroll to position [88, 0]
click at [313, 363] on div "8 AED" at bounding box center [308, 358] width 56 height 10
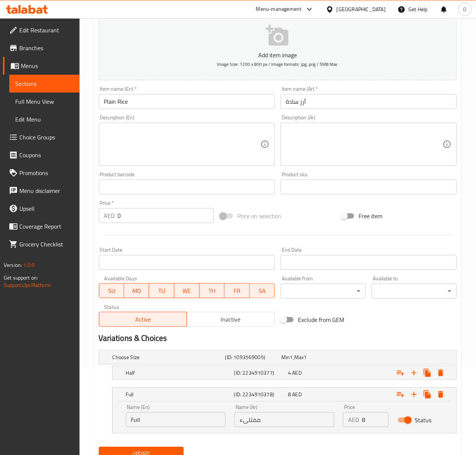
click at [246, 423] on input "ممتلىء" at bounding box center [284, 419] width 100 height 15
type input "كامل"
click at [99, 447] on button "Update" at bounding box center [141, 454] width 85 height 14
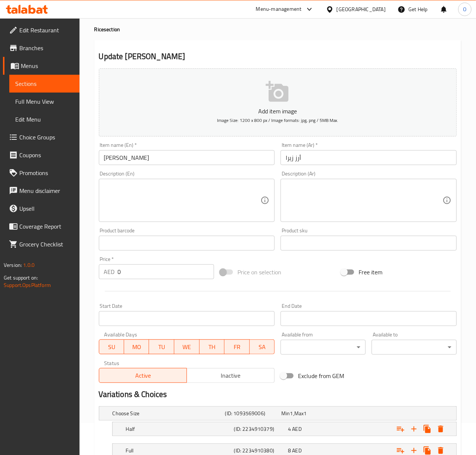
scroll to position [49, 0]
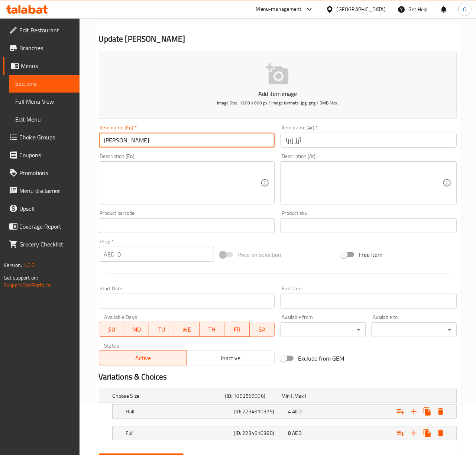
click at [123, 136] on input "Zeera Rice" at bounding box center [187, 140] width 176 height 15
drag, startPoint x: 107, startPoint y: 140, endPoint x: 99, endPoint y: 142, distance: 8.4
click at [99, 142] on input "Zeera Rice" at bounding box center [187, 140] width 176 height 15
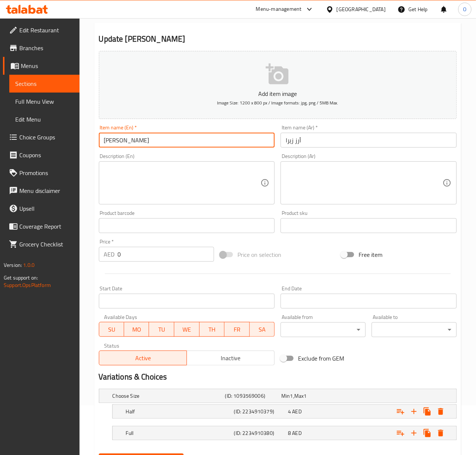
type input "Jeera Rice"
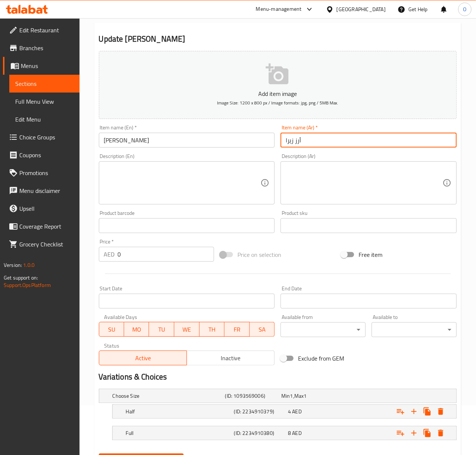
click at [293, 143] on input "أرز زيرا" at bounding box center [369, 140] width 176 height 15
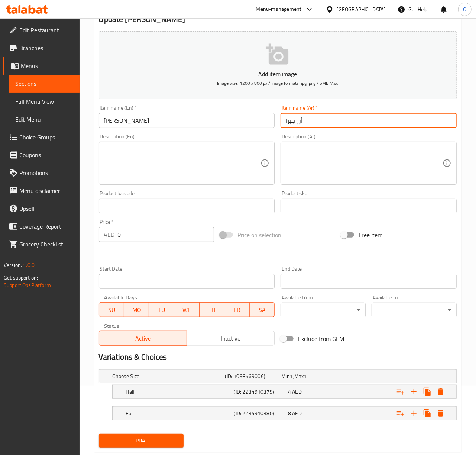
scroll to position [88, 0]
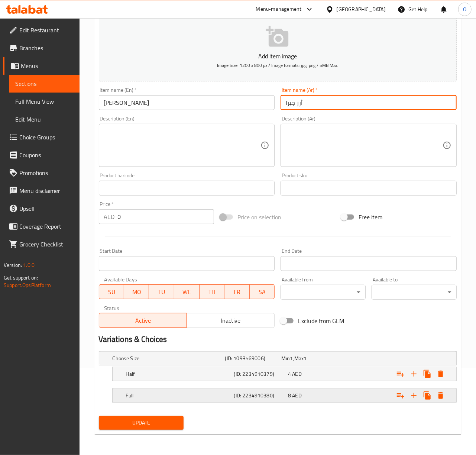
type input "أرز جيرا"
click at [288, 363] on span "8" at bounding box center [285, 358] width 9 height 10
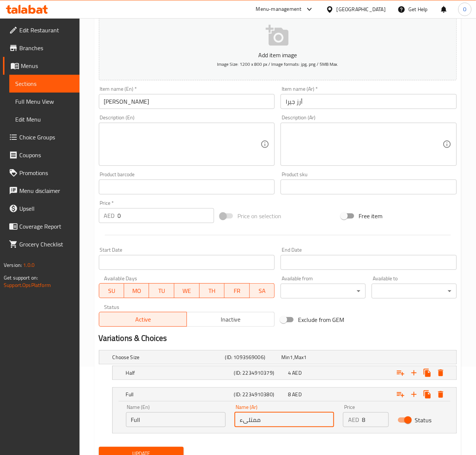
click at [272, 418] on input "ممتلىء" at bounding box center [284, 419] width 100 height 15
type input "كامل"
click at [148, 103] on input "Jeera Rice" at bounding box center [187, 101] width 176 height 15
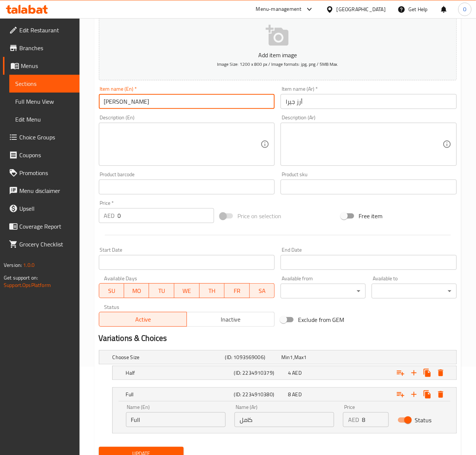
click at [99, 447] on button "Update" at bounding box center [141, 454] width 85 height 14
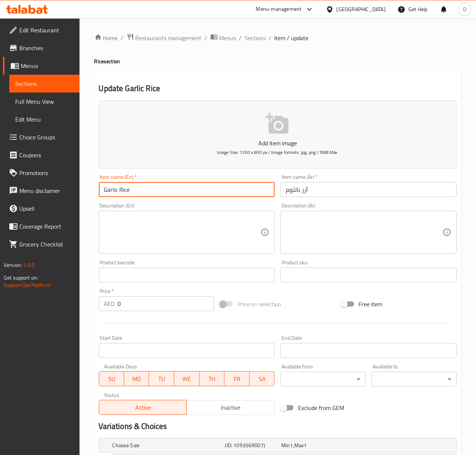
click at [184, 194] on input "Garlic Rice" at bounding box center [187, 189] width 176 height 15
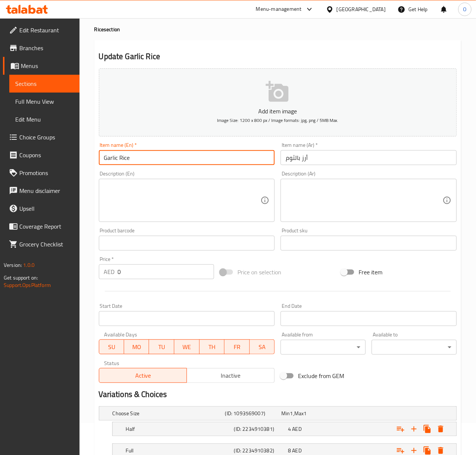
scroll to position [88, 0]
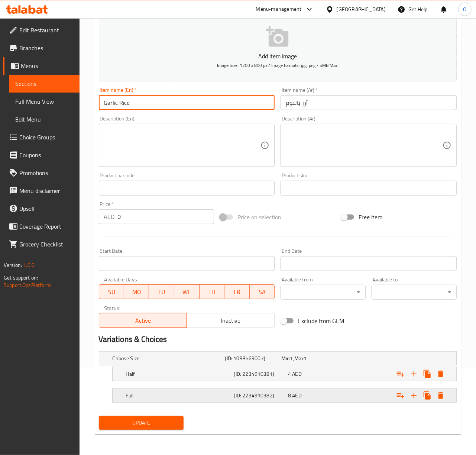
drag, startPoint x: 247, startPoint y: 394, endPoint x: 252, endPoint y: 399, distance: 6.0
click at [248, 362] on h5 "(ID: 2234910382)" at bounding box center [252, 357] width 54 height 7
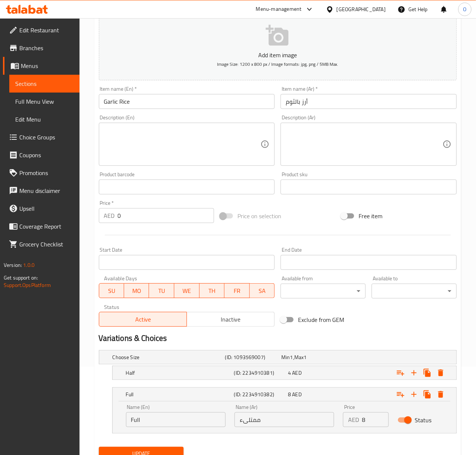
click at [253, 418] on input "ممتلىء" at bounding box center [284, 419] width 100 height 15
type input "كامل"
click at [99, 447] on button "Update" at bounding box center [141, 454] width 85 height 14
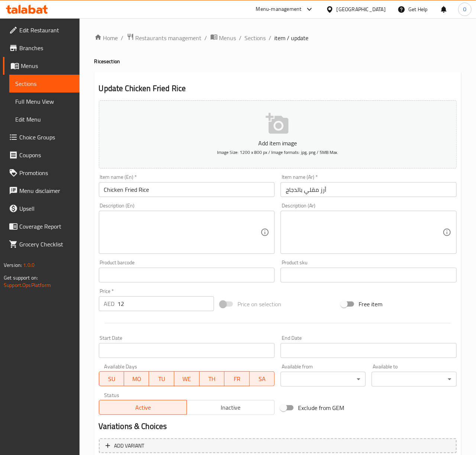
click at [254, 192] on input "Chicken Fried Rice" at bounding box center [187, 189] width 176 height 15
drag, startPoint x: 201, startPoint y: 229, endPoint x: 160, endPoint y: 310, distance: 90.6
click at [201, 229] on textarea at bounding box center [182, 232] width 157 height 35
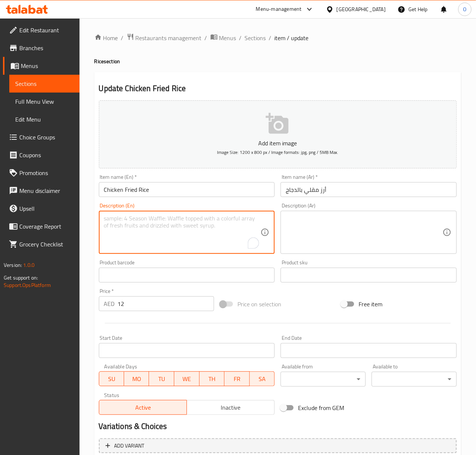
scroll to position [70, 0]
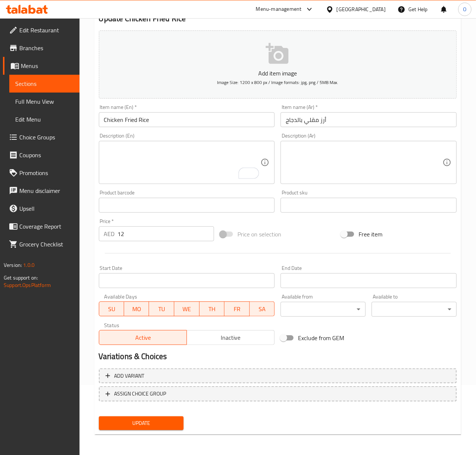
drag, startPoint x: 128, startPoint y: 421, endPoint x: 127, endPoint y: 417, distance: 3.9
click at [128, 421] on span "Update" at bounding box center [141, 422] width 73 height 9
click at [99, 416] on button "Update" at bounding box center [141, 423] width 85 height 14
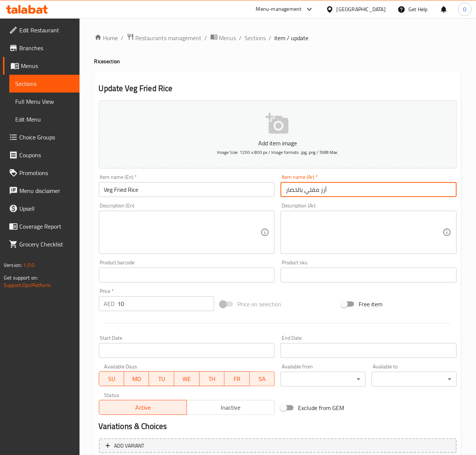
click at [339, 187] on input "أرز مقلي بالخضار" at bounding box center [369, 189] width 176 height 15
type input "أرز مقلي بالخضروات"
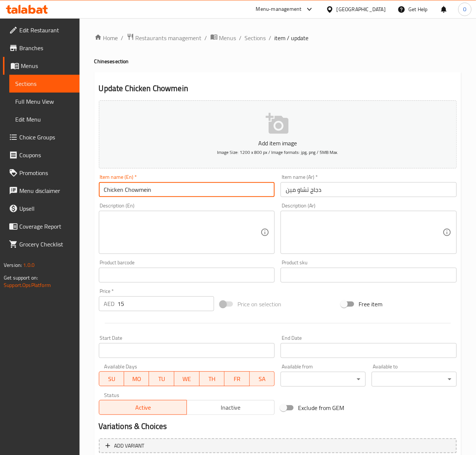
click at [122, 194] on input "Chicken Chowmein" at bounding box center [187, 189] width 176 height 15
click at [137, 195] on input "Chicken Chowmein" at bounding box center [187, 189] width 176 height 15
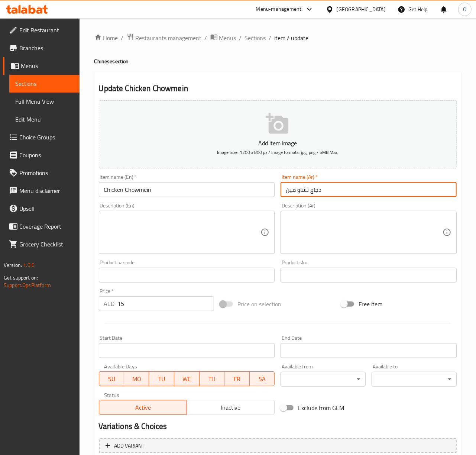
drag, startPoint x: 308, startPoint y: 194, endPoint x: 248, endPoint y: 197, distance: 59.5
click at [248, 197] on div "Add item image Image Size: 1200 x 800 px / Image formats: jpg, png / 5MB Max. I…" at bounding box center [278, 257] width 364 height 320
drag, startPoint x: 308, startPoint y: 190, endPoint x: 268, endPoint y: 194, distance: 40.3
click at [268, 194] on div "Add item image Image Size: 1200 x 800 px / Image formats: jpg, png / 5MB Max. I…" at bounding box center [278, 257] width 364 height 320
paste input "و"
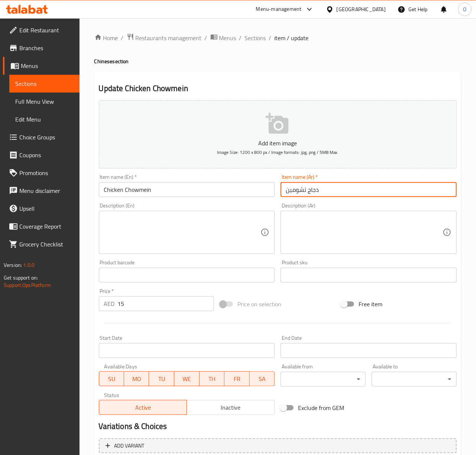
type input "دجاج تشومين"
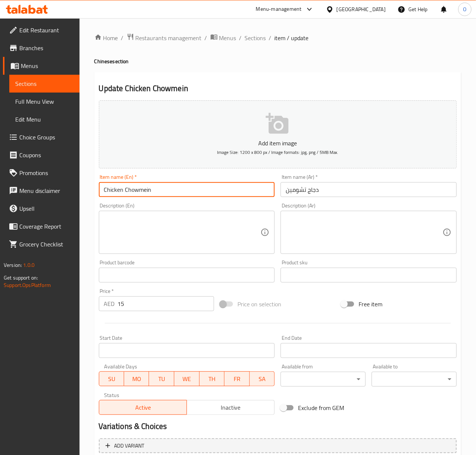
click at [171, 186] on input "Chicken Chowmein" at bounding box center [187, 189] width 176 height 15
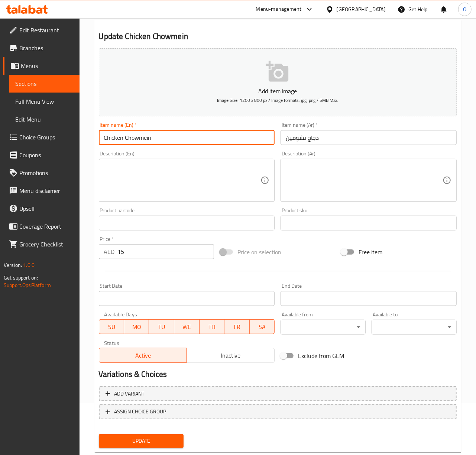
scroll to position [70, 0]
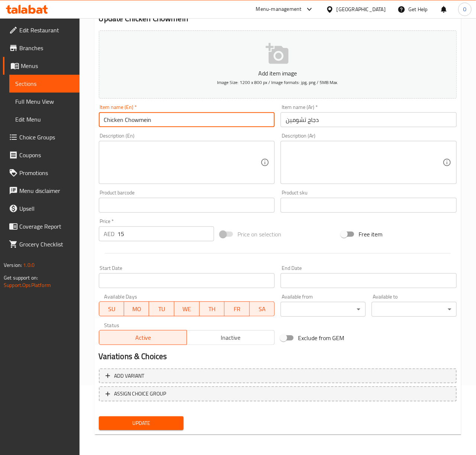
click at [99, 416] on button "Update" at bounding box center [141, 423] width 85 height 14
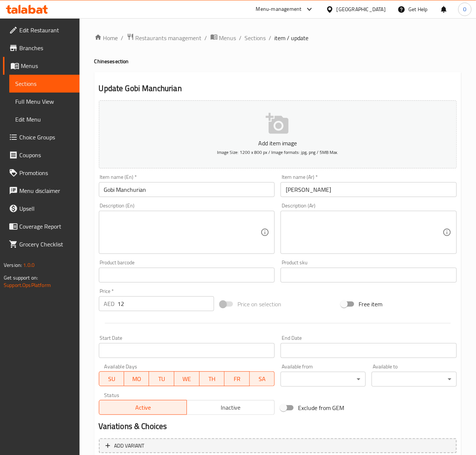
click at [202, 182] on div "Item name (En)   * Gobi Manchurian Item name (En) *" at bounding box center [187, 185] width 176 height 23
click at [203, 183] on input "Gobi Manchurian" at bounding box center [187, 189] width 176 height 15
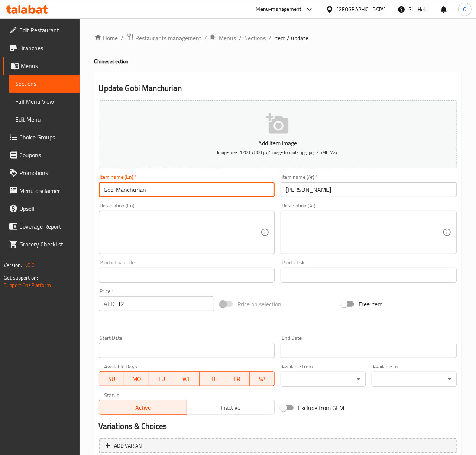
click at [211, 188] on input "Gobi Manchurian" at bounding box center [187, 189] width 176 height 15
click at [137, 195] on input "Gobi Manchurian" at bounding box center [187, 189] width 176 height 15
click at [131, 185] on input "Gobi Manchurian" at bounding box center [187, 189] width 176 height 15
click at [131, 186] on input "Gobi Manchurian" at bounding box center [187, 189] width 176 height 15
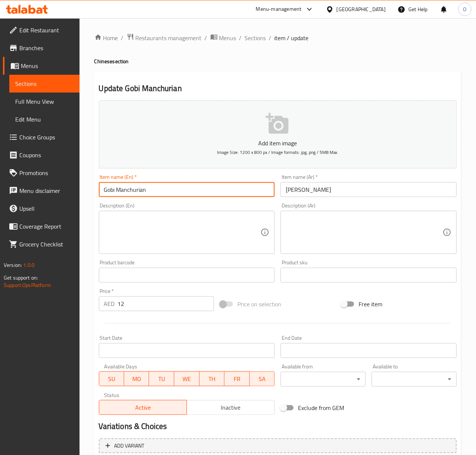
click at [131, 186] on input "Gobi Manchurian" at bounding box center [187, 189] width 176 height 15
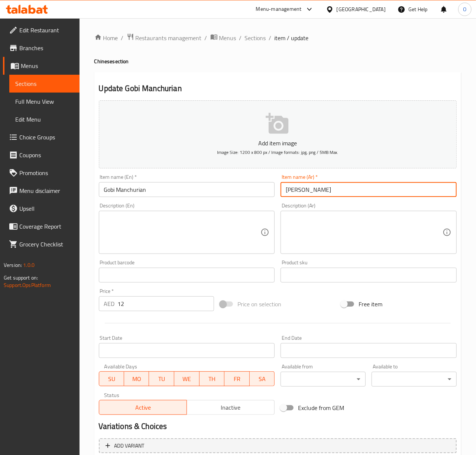
paste input "text"
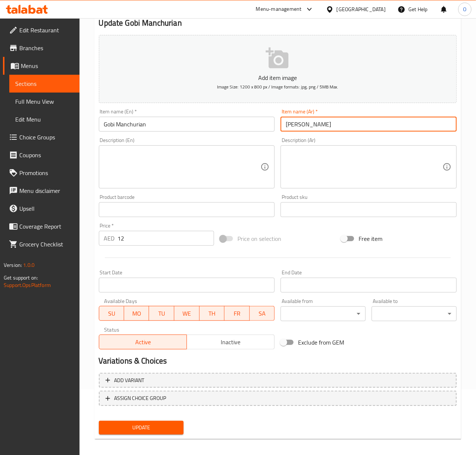
scroll to position [70, 0]
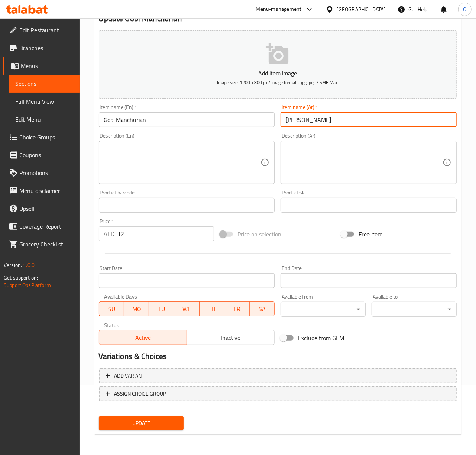
type input "[PERSON_NAME]"
click at [140, 427] on button "Update" at bounding box center [141, 423] width 85 height 14
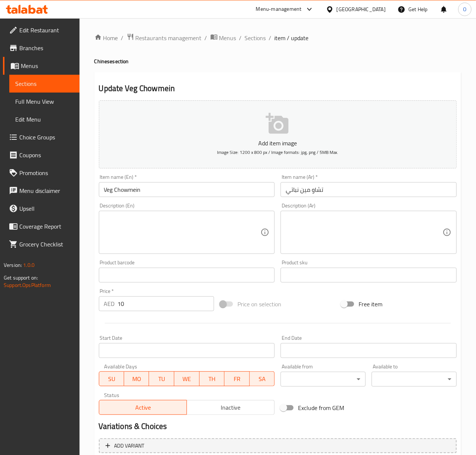
click at [302, 194] on input "تشاو مين نباتي" at bounding box center [369, 189] width 176 height 15
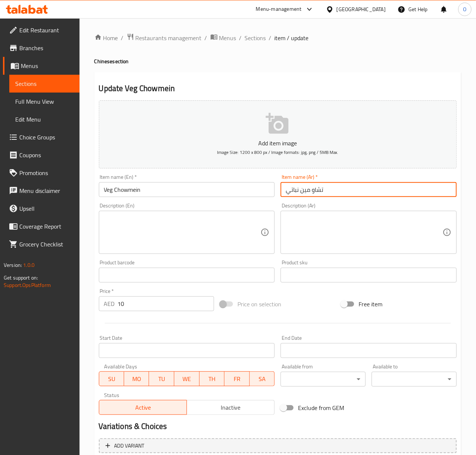
click at [302, 194] on input "تشاو مين نباتي" at bounding box center [369, 189] width 176 height 15
drag, startPoint x: 327, startPoint y: 189, endPoint x: 301, endPoint y: 189, distance: 26.8
click at [301, 189] on input "تشاو مين نباتي" at bounding box center [369, 189] width 176 height 15
paste input "و"
type input "تشومين نباتي"
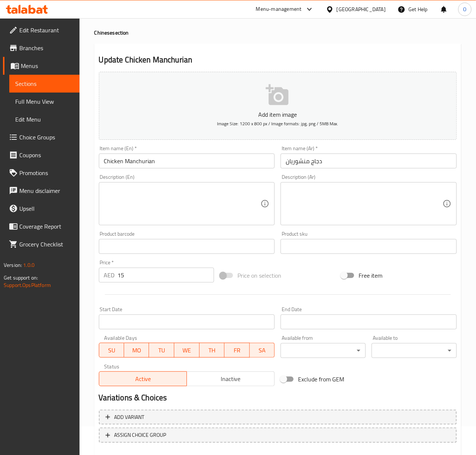
scroll to position [70, 0]
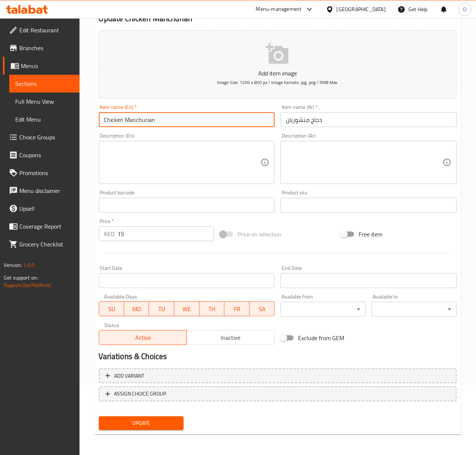
click at [133, 121] on input "Chicken Manchurian" at bounding box center [187, 119] width 176 height 15
click at [290, 118] on input "دجاج منشوريان" at bounding box center [369, 119] width 176 height 15
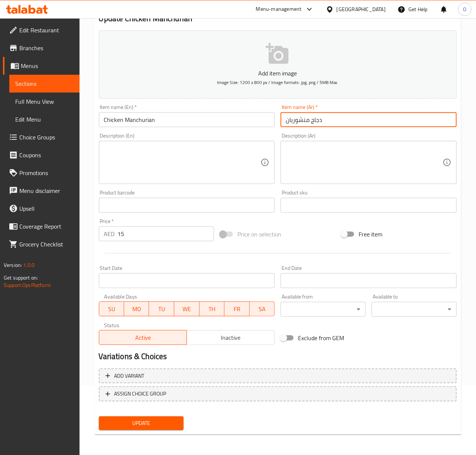
click at [290, 118] on input "دجاج منشوريان" at bounding box center [369, 119] width 176 height 15
click at [99, 416] on button "Update" at bounding box center [141, 423] width 85 height 14
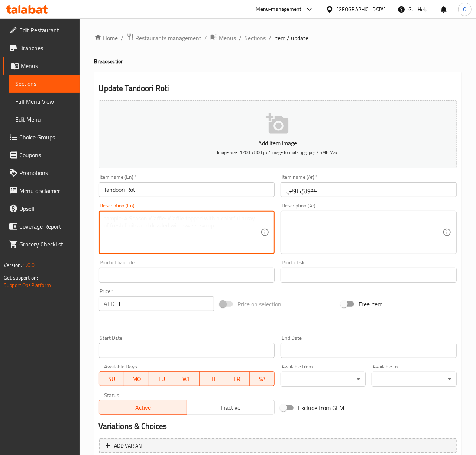
paste textarea "Tandoori Roti: A flat, unleavened bread baked in a clay oven."
drag, startPoint x: 140, startPoint y: 219, endPoint x: 91, endPoint y: 220, distance: 49.4
click at [91, 220] on div "Home / Restaurants management / Menus / Sections / item / update Bread section …" at bounding box center [278, 271] width 396 height 507
click at [138, 217] on textarea "A flat, unleavened bread baked in a clay oven." at bounding box center [182, 232] width 157 height 35
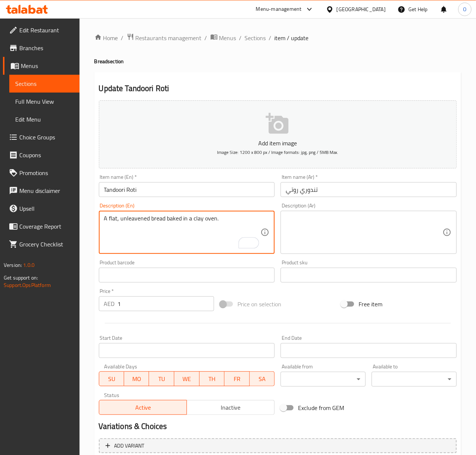
click at [138, 217] on textarea "A flat, unleavened bread baked in a clay oven." at bounding box center [182, 232] width 157 height 35
type textarea "A flat, unleavened bread baked in a clay oven."
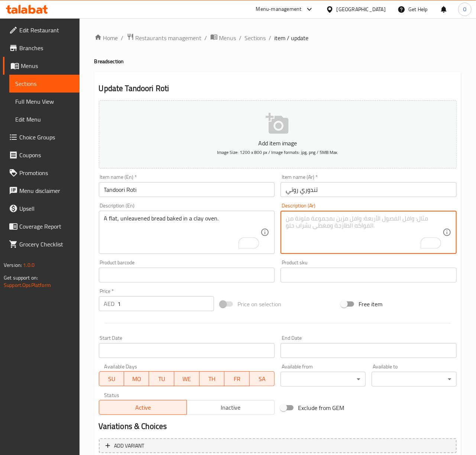
paste textarea "خبز مسطح غير مخمر يُخبز في فرن طيني."
type textarea "خبز مسطح غير مخمر يُخبز في فرن طيني."
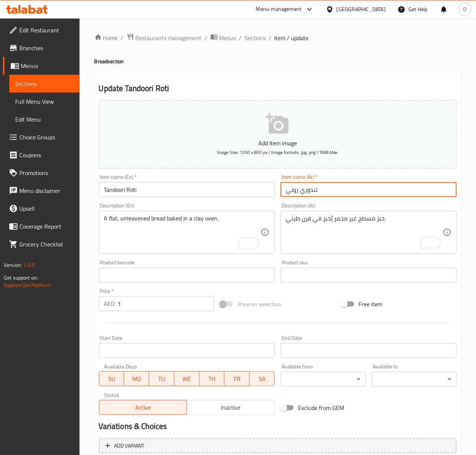
click at [290, 197] on input "تندوري روتي" at bounding box center [369, 189] width 176 height 15
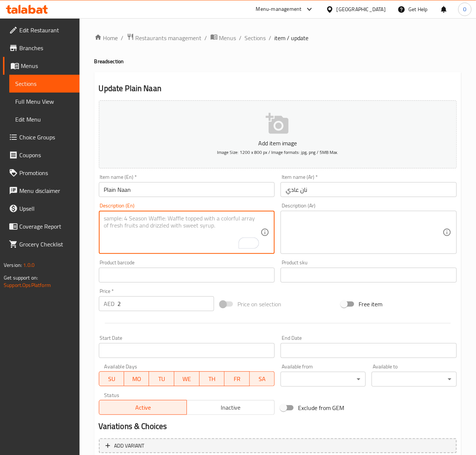
paste textarea "Plain Naan: A soft, leavened flatbread made from white flour."
type textarea "Plain Naan: A soft, leavened flatbread made from white flour."
click at [286, 185] on input "نان عادي" at bounding box center [369, 189] width 176 height 15
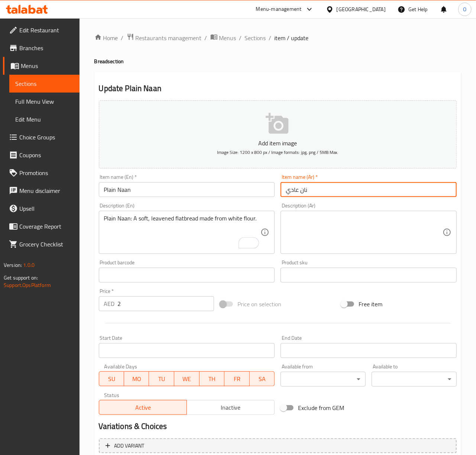
click at [287, 187] on input "نان عادي" at bounding box center [369, 189] width 176 height 15
click at [289, 189] on input "نان عادي" at bounding box center [369, 189] width 176 height 15
type input "نان سادة"
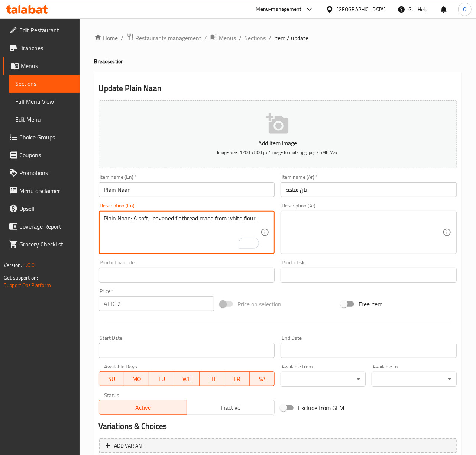
drag, startPoint x: 133, startPoint y: 216, endPoint x: 48, endPoint y: 223, distance: 85.3
click at [140, 227] on textarea "Plain Naan: A soft, leavened flatbread made from white flour." at bounding box center [182, 232] width 157 height 35
drag, startPoint x: 134, startPoint y: 217, endPoint x: 55, endPoint y: 214, distance: 78.4
click at [55, 214] on div "Edit Restaurant Branches Menus Sections Full Menu View Edit Menu Choice Groups …" at bounding box center [238, 271] width 476 height 507
click at [210, 229] on textarea "A soft, leavened flatbread made from white flour." at bounding box center [182, 232] width 157 height 35
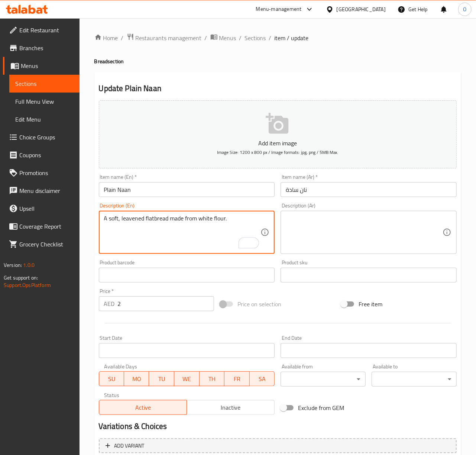
click at [208, 229] on textarea "A soft, leavened flatbread made from white flour." at bounding box center [182, 232] width 157 height 35
type textarea "A soft, leavened flatbread made from white flour."
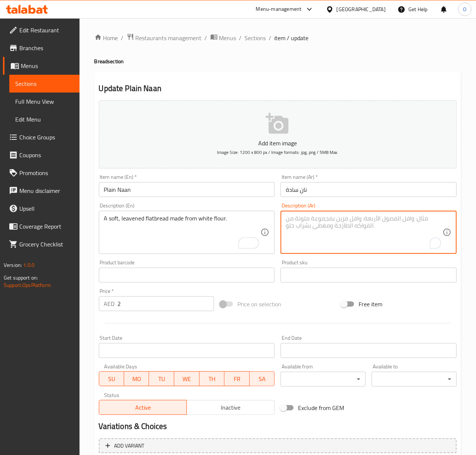
paste textarea "خبز مسطح طري مخمر مصنوع من الدقيق الأبيض."
type textarea "خبز مسطح طري مخمر مصنوع من الدقيق الأبيض."
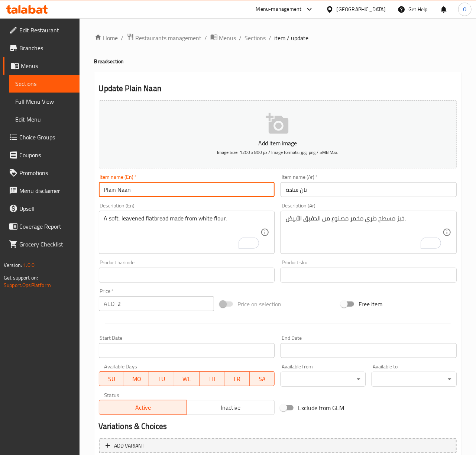
click at [246, 195] on input "Plain Naan" at bounding box center [187, 189] width 176 height 15
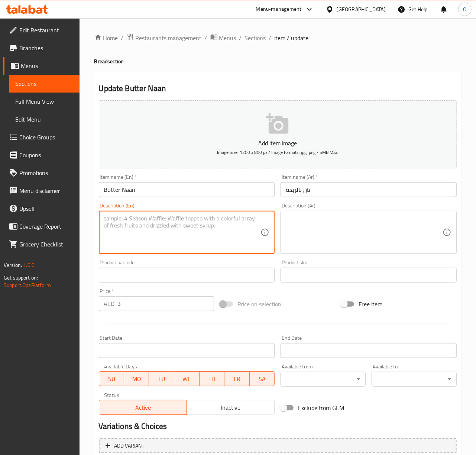
click at [216, 232] on textarea at bounding box center [182, 232] width 157 height 35
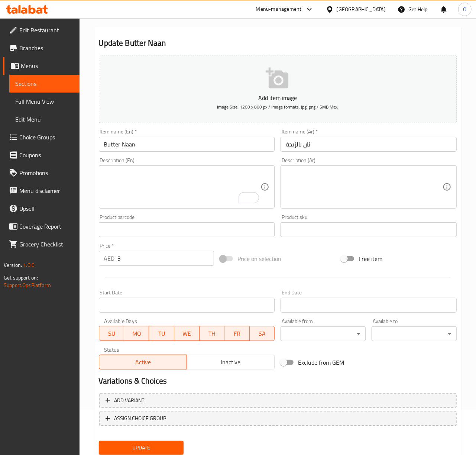
scroll to position [70, 0]
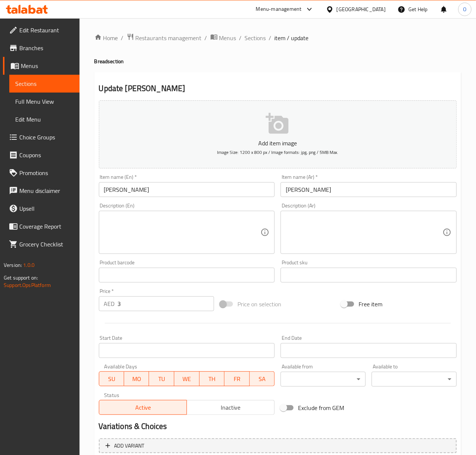
click at [147, 185] on input "Kalonji Naan" at bounding box center [187, 189] width 176 height 15
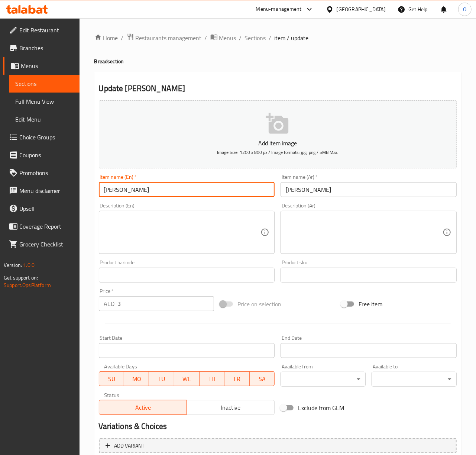
click at [147, 184] on input "Kalonji Naan" at bounding box center [187, 189] width 176 height 15
click at [309, 186] on input "كالونجي نان" at bounding box center [369, 189] width 176 height 15
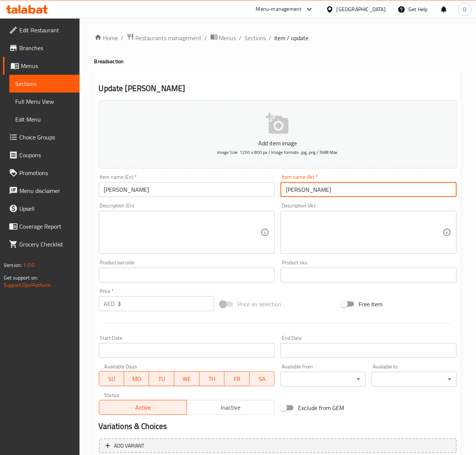
click at [309, 186] on input "كالونجي نان" at bounding box center [369, 189] width 176 height 15
click at [338, 200] on div "Item name (Ar)   * نان Item name (Ar) *" at bounding box center [369, 185] width 182 height 29
paste input "كالونجي"
type input "نان كالونجي"
click at [143, 181] on div "Item name (En)   * Kalonji Naan Item name (En) *" at bounding box center [187, 185] width 176 height 23
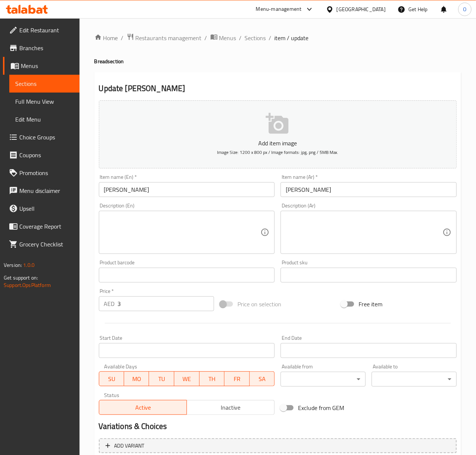
click at [146, 187] on input "Kalonji Naan" at bounding box center [187, 189] width 176 height 15
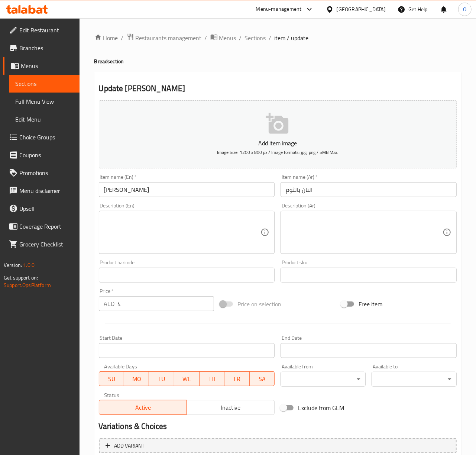
click at [309, 192] on input "النان بالثوم" at bounding box center [369, 189] width 176 height 15
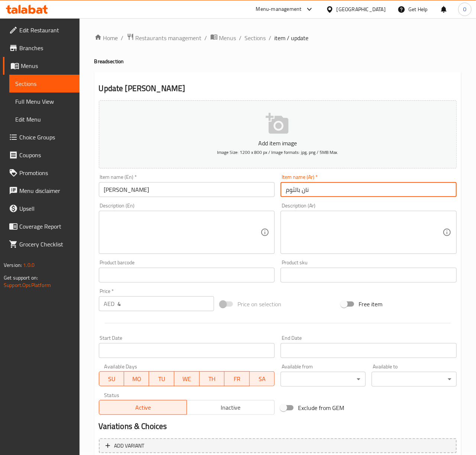
type input "نان بالثوم"
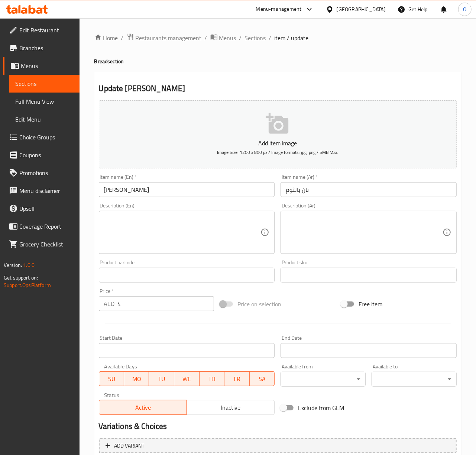
drag, startPoint x: 101, startPoint y: 240, endPoint x: 104, endPoint y: 243, distance: 3.9
click at [101, 241] on div "Description (En)" at bounding box center [187, 232] width 176 height 43
paste textarea "Garlic Naan: A leavened flatbread topped with minced garlic and cilantro."
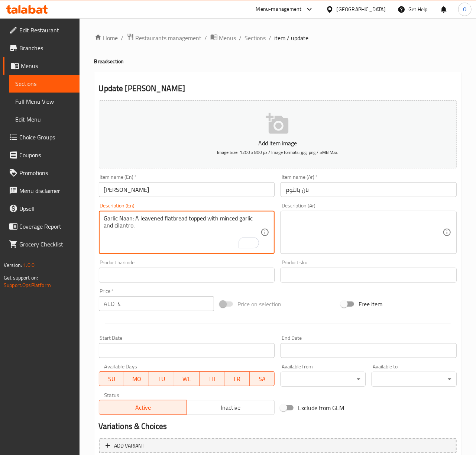
drag, startPoint x: 135, startPoint y: 218, endPoint x: 91, endPoint y: 213, distance: 44.9
click at [91, 213] on div "Home / Restaurants management / Menus / Sections / item / update Bread section …" at bounding box center [278, 271] width 396 height 507
click at [222, 232] on textarea "A leavened flatbread topped with minced garlic and cilantro." at bounding box center [182, 232] width 157 height 35
click at [217, 222] on textarea "A leavened flatbread topped with minced garlic and cilantro." at bounding box center [182, 232] width 157 height 35
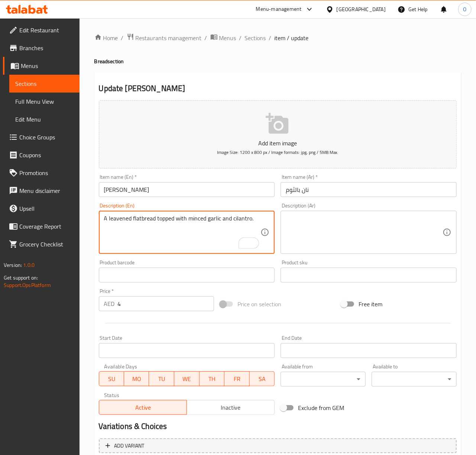
click at [217, 222] on textarea "A leavened flatbread topped with minced garlic and cilantro." at bounding box center [182, 232] width 157 height 35
type textarea "A leavened flatbread topped with minced garlic and cilantro."
click at [332, 221] on textarea at bounding box center [364, 232] width 157 height 35
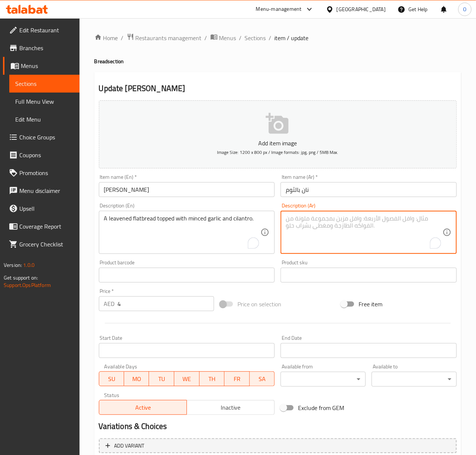
paste textarea "خبز مسطح مخمر مغطى بالثوم المفروم والكزبرة."
type textarea "خبز مسطح مخمر مغطى بالثوم المفروم والكزبرة."
click at [214, 186] on input "[PERSON_NAME]" at bounding box center [187, 189] width 176 height 15
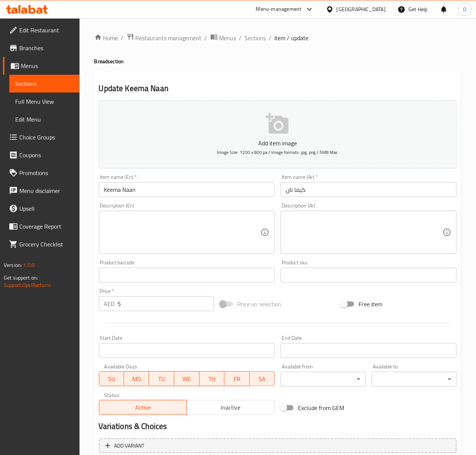
click at [299, 192] on input "كيما نان" at bounding box center [369, 189] width 176 height 15
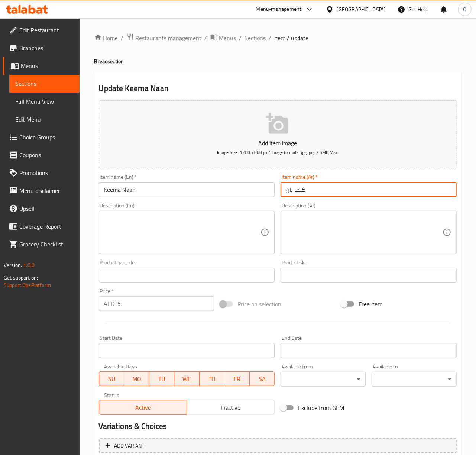
click at [299, 192] on input "كيما نان" at bounding box center [369, 189] width 176 height 15
click at [320, 194] on input "نان" at bounding box center [369, 189] width 176 height 15
paste input "كيما"
type input "نان كيما"
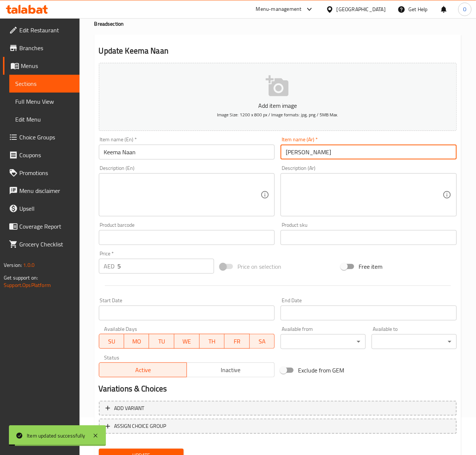
scroll to position [20, 0]
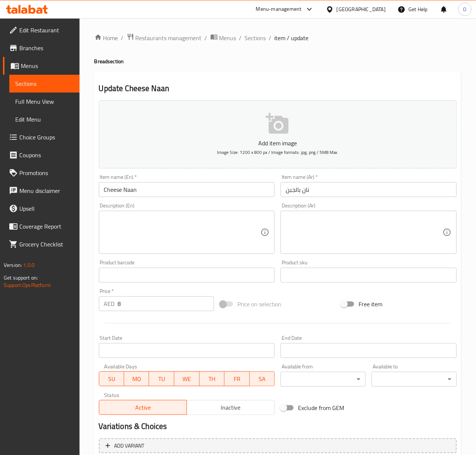
click at [318, 192] on input "نان بالجبن" at bounding box center [369, 189] width 176 height 15
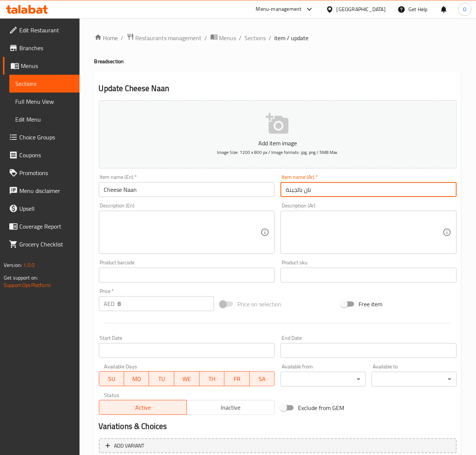
type input "نان بالجبنة"
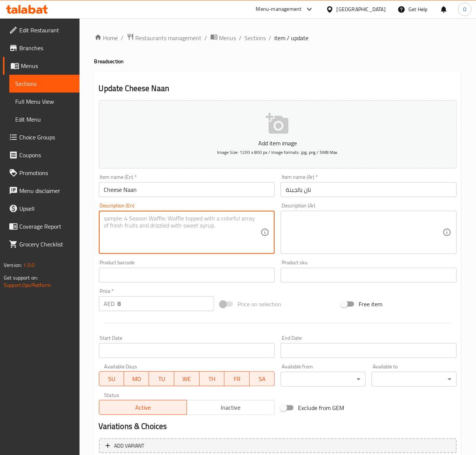
click at [107, 228] on textarea at bounding box center [182, 232] width 157 height 35
paste textarea "Cheese Naan: A leavened flatbread stuffed with a blend of melted cheese."
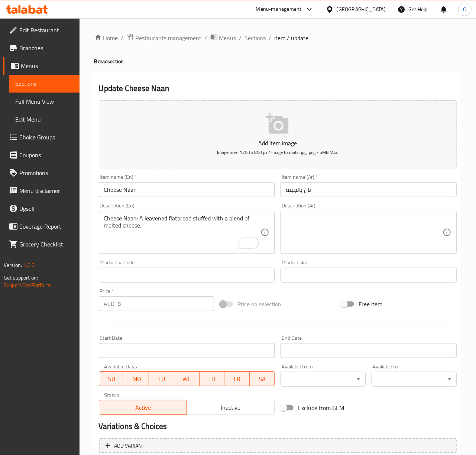
click at [129, 217] on div "Cheese Naan: A leavened flatbread stuffed with a blend of melted cheese. Descri…" at bounding box center [187, 232] width 176 height 43
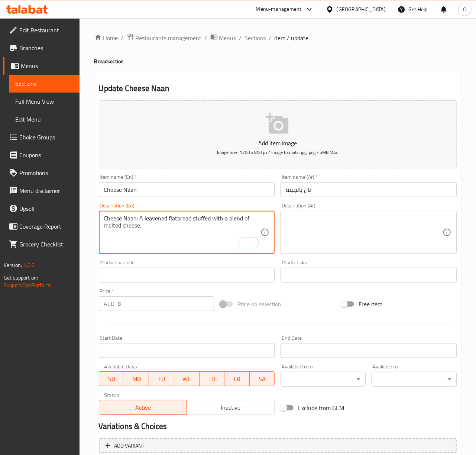
click at [138, 216] on textarea "Cheese Naan: A leavened flatbread stuffed with a blend of melted cheese." at bounding box center [182, 232] width 157 height 35
click at [141, 216] on textarea "Cheese Naan: A leavened flatbread stuffed with a blend of melted cheese." at bounding box center [182, 232] width 157 height 35
drag, startPoint x: 140, startPoint y: 218, endPoint x: 94, endPoint y: 221, distance: 46.5
click at [94, 221] on div "Update Cheese Naan Add item image Image Size: 1200 x 800 px / Image formats: jp…" at bounding box center [277, 288] width 367 height 432
click at [125, 225] on textarea "A leavened flatbread stuffed with a blend of melted cheese." at bounding box center [182, 232] width 157 height 35
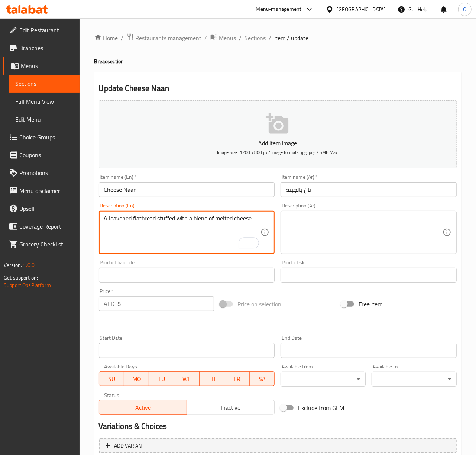
click at [125, 225] on textarea "A leavened flatbread stuffed with a blend of melted cheese." at bounding box center [182, 232] width 157 height 35
type textarea "A leavened flatbread stuffed with a blend of melted cheese."
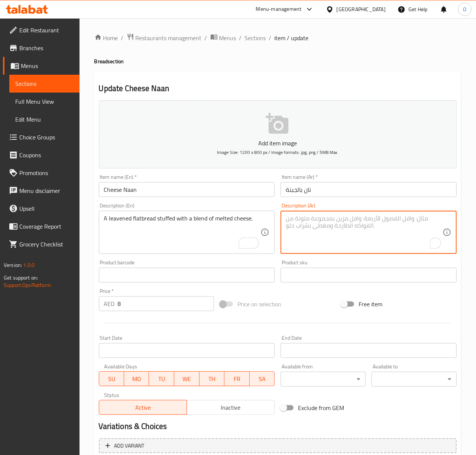
click at [388, 216] on textarea "To enrich screen reader interactions, please activate Accessibility in Grammarl…" at bounding box center [364, 232] width 157 height 35
paste textarea "خبز مسطح مخمر محشو بمزيج من الجبن المذاب."
click at [363, 191] on input "نان بالجبنة" at bounding box center [369, 189] width 176 height 15
drag, startPoint x: 308, startPoint y: 221, endPoint x: 304, endPoint y: 223, distance: 4.8
drag, startPoint x: 299, startPoint y: 220, endPoint x: 286, endPoint y: 223, distance: 13.1
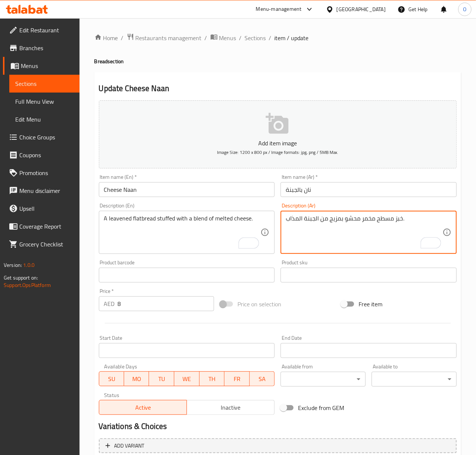
click at [286, 223] on textarea "خبز مسطح مخمر محشو بمزيج من الجبنة المذاب." at bounding box center [364, 232] width 157 height 35
type textarea "خبز مسطح مخمر محشو بمزيج من الجبنة الذائبة."
click at [244, 195] on input "Cheese Naan" at bounding box center [187, 189] width 176 height 15
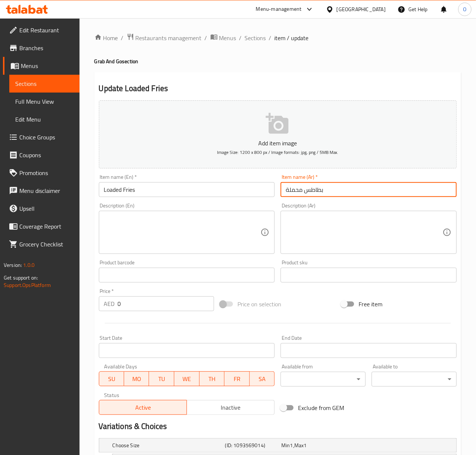
click at [305, 192] on input "بطاطس محملة" at bounding box center [369, 189] width 176 height 15
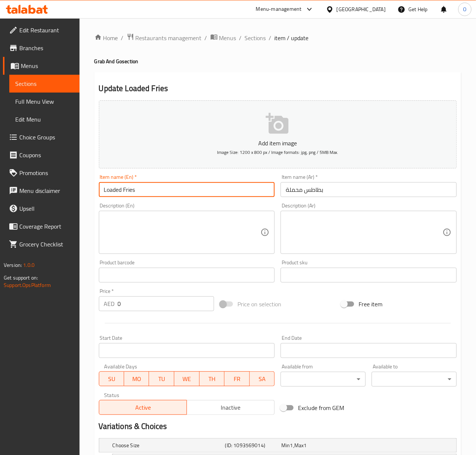
click at [123, 189] on input "Loaded Fries" at bounding box center [187, 189] width 176 height 15
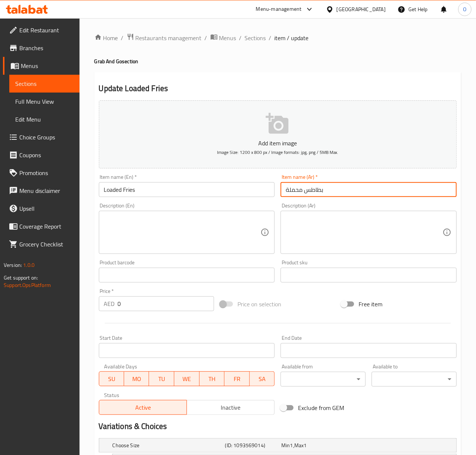
paste input "لودد فرايز"
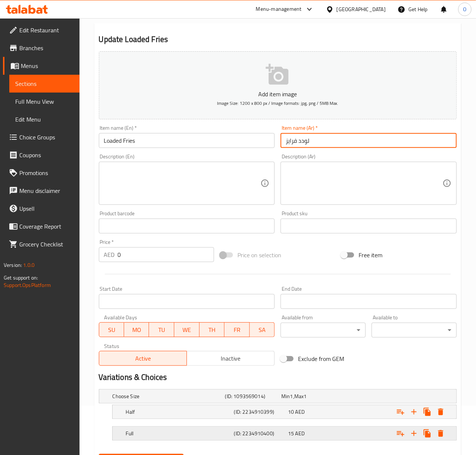
scroll to position [88, 0]
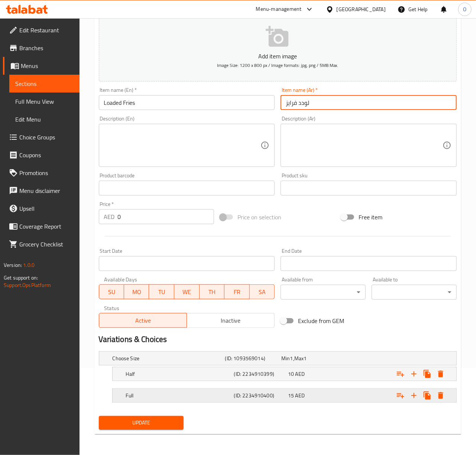
type input "لودد فرايز"
click at [293, 363] on span "AED" at bounding box center [291, 358] width 3 height 10
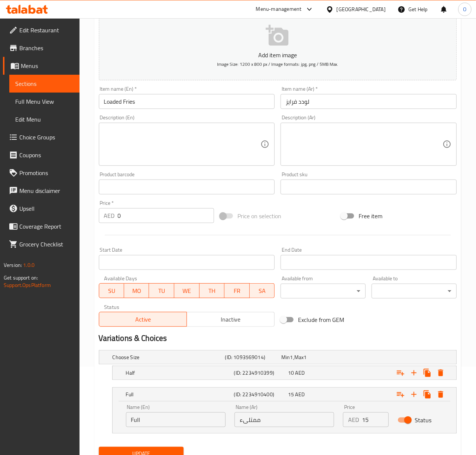
click at [268, 426] on input "ممتلىء" at bounding box center [284, 419] width 100 height 15
click at [268, 427] on input "ممتلىء" at bounding box center [284, 419] width 100 height 15
type input "كامل"
click at [99, 447] on button "Update" at bounding box center [141, 454] width 85 height 14
click at [160, 452] on span "Update" at bounding box center [141, 453] width 73 height 9
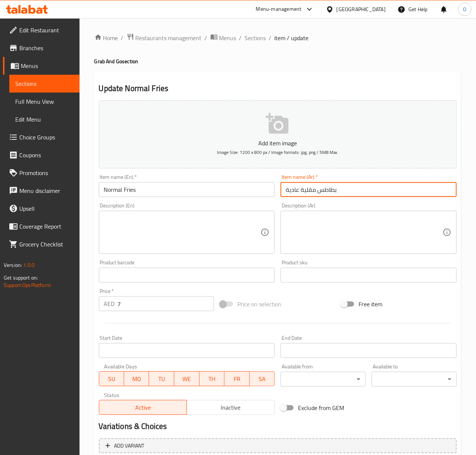
click at [321, 189] on input "بطاطس مقلية عادية" at bounding box center [369, 189] width 176 height 15
click at [320, 189] on input "بطاطس مقلية عادية" at bounding box center [369, 189] width 176 height 15
click at [320, 190] on input "بطاطس مقلية عادية" at bounding box center [369, 189] width 176 height 15
click at [323, 193] on input "بطاطس مقلية عادية" at bounding box center [369, 189] width 176 height 15
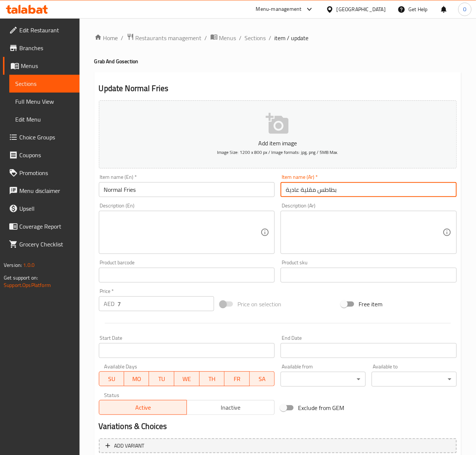
drag, startPoint x: 323, startPoint y: 193, endPoint x: 320, endPoint y: 196, distance: 4.5
click at [320, 196] on input "بطاطس مقلية عادية" at bounding box center [369, 189] width 176 height 15
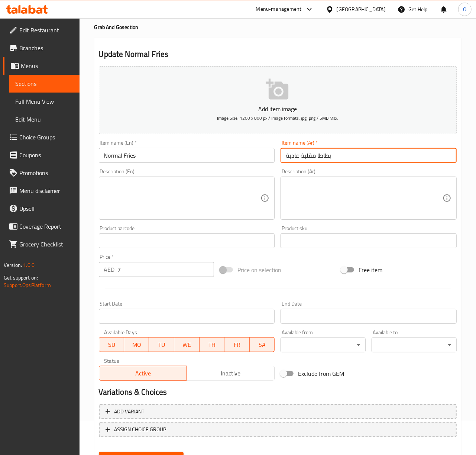
scroll to position [70, 0]
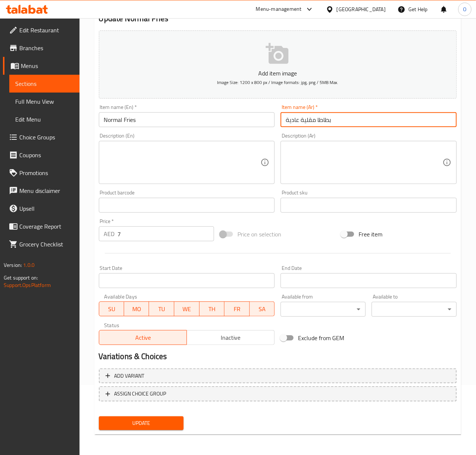
type input "بطاطا مقلية عادية"
click at [99, 416] on button "Update" at bounding box center [141, 423] width 85 height 14
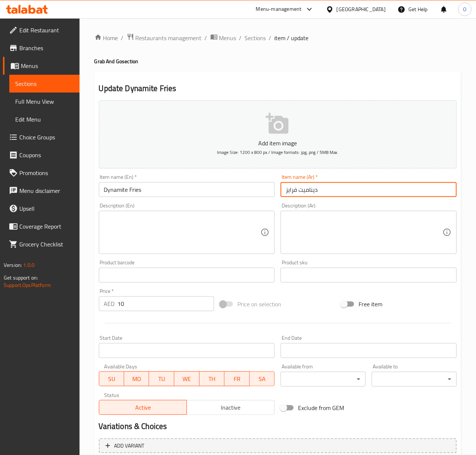
click at [292, 195] on input "ديناميت فرايز" at bounding box center [369, 189] width 176 height 15
click at [284, 192] on input "ديناميت" at bounding box center [369, 189] width 176 height 15
type input "بطاطا مقلية ديناميت"
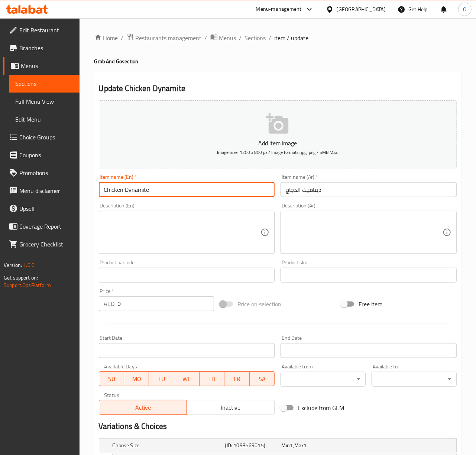
click at [157, 187] on input "Chicken Dynamite" at bounding box center [187, 189] width 176 height 15
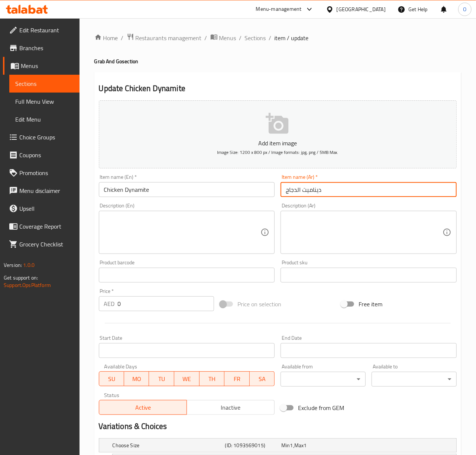
click at [295, 192] on input "ديناميت الدجاج" at bounding box center [369, 189] width 176 height 15
click at [298, 189] on input "ديناميت الدجاج" at bounding box center [369, 189] width 176 height 15
click at [296, 192] on input "ديناميت الدجاج" at bounding box center [369, 189] width 176 height 15
click at [292, 189] on input "ديناميت دجاج" at bounding box center [369, 189] width 176 height 15
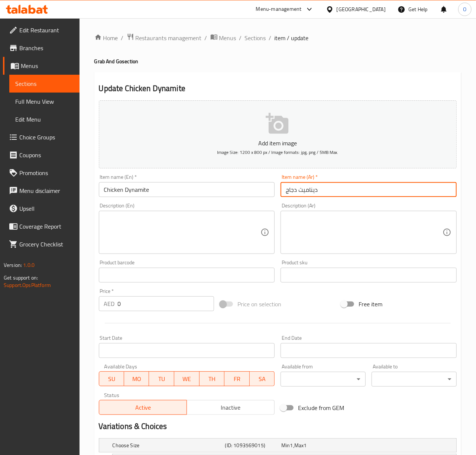
click at [292, 189] on input "ديناميت دجاج" at bounding box center [369, 189] width 176 height 15
drag, startPoint x: 292, startPoint y: 189, endPoint x: 289, endPoint y: 192, distance: 4.2
click at [289, 192] on input "ديناميت دجاج" at bounding box center [369, 189] width 176 height 15
paste input "دجاج"
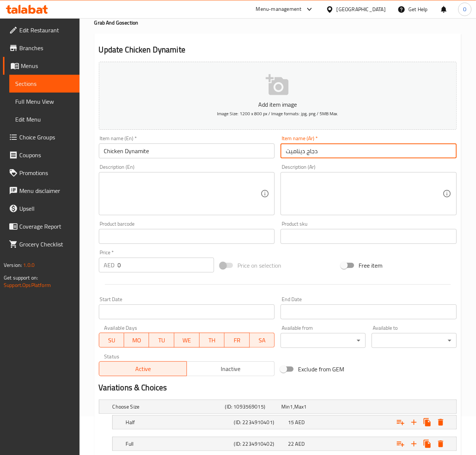
scroll to position [88, 0]
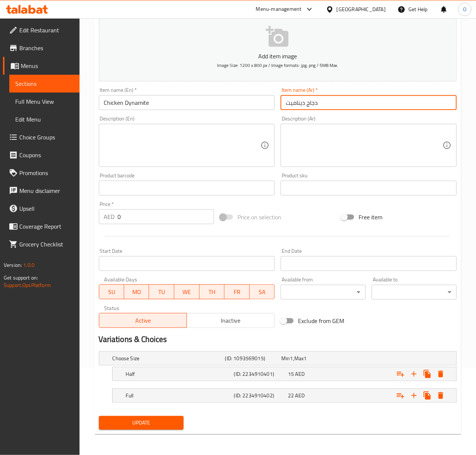
type input "دجاج ديناميت"
click at [329, 362] on div "22 AED" at bounding box center [308, 357] width 54 height 7
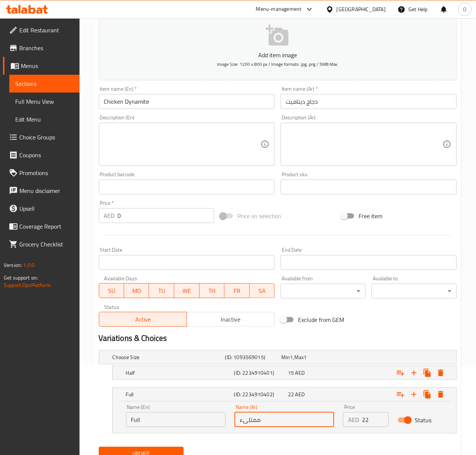
click at [246, 427] on input "ممتلىء" at bounding box center [284, 419] width 100 height 15
type input "كامل"
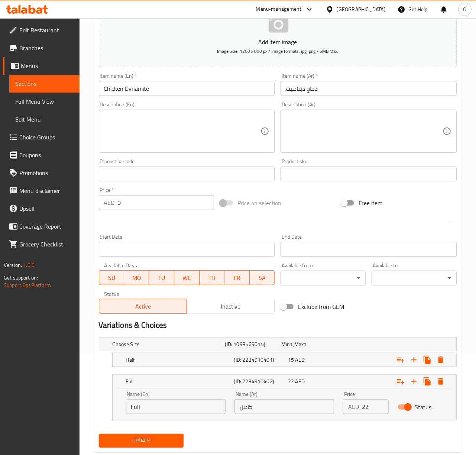
scroll to position [120, 0]
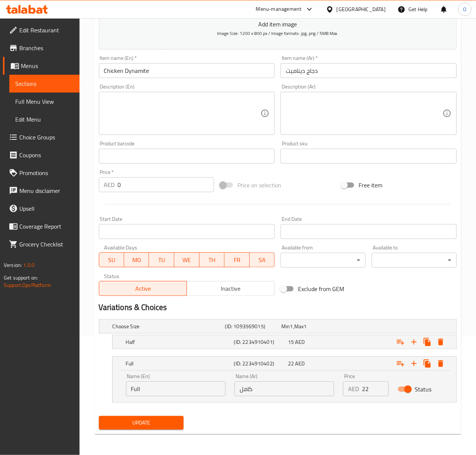
click at [162, 420] on span "Update" at bounding box center [141, 422] width 73 height 9
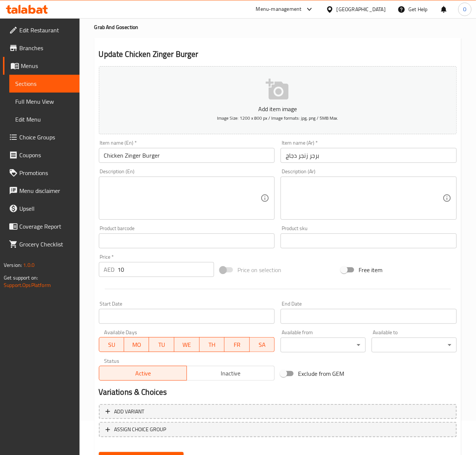
scroll to position [70, 0]
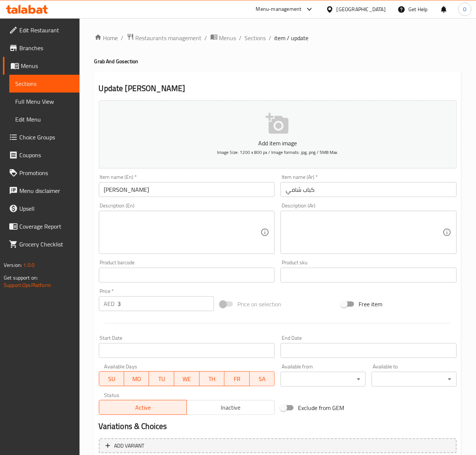
click at [235, 194] on input "[PERSON_NAME]" at bounding box center [187, 189] width 176 height 15
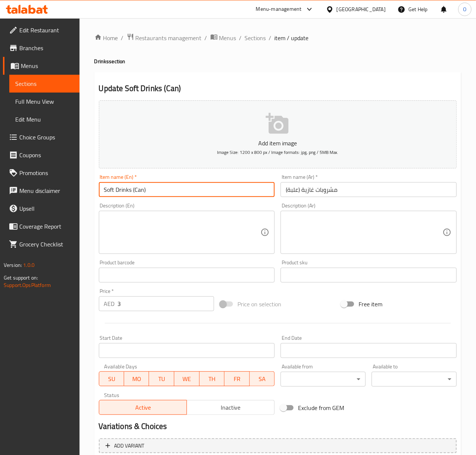
click at [134, 191] on input "Soft Drinks (Can)" at bounding box center [187, 189] width 176 height 15
type input "Soft Drinks - Can"
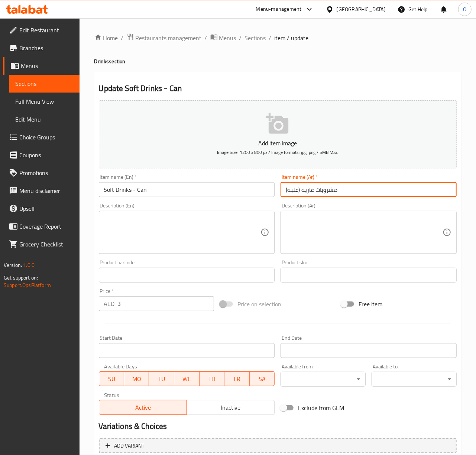
drag, startPoint x: 296, startPoint y: 194, endPoint x: 300, endPoint y: 191, distance: 4.5
click at [300, 191] on input "مشروبات غازية (علبة)" at bounding box center [369, 189] width 176 height 15
click at [299, 192] on input "مشروبات غازية (علبة)" at bounding box center [369, 189] width 176 height 15
click at [298, 193] on input "مشروبات غازية (علبة)" at bounding box center [369, 189] width 176 height 15
click at [341, 189] on input "مشروبات غازية - علبة)" at bounding box center [369, 189] width 176 height 15
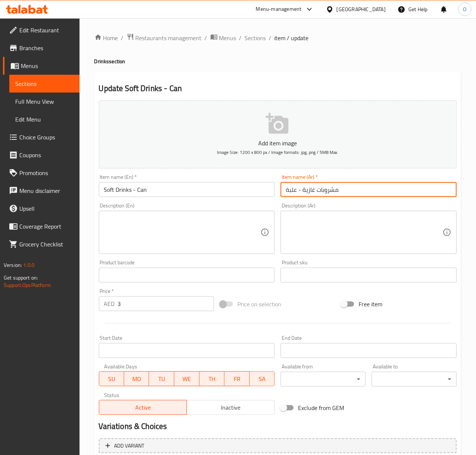
type input "مشروبات غازية - علبة"
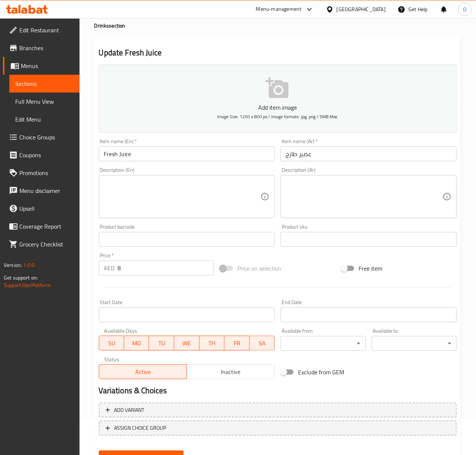
scroll to position [70, 0]
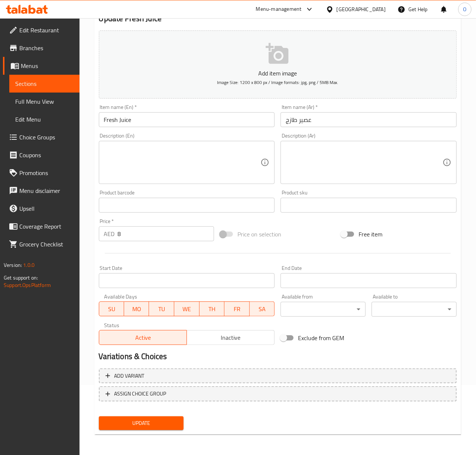
click at [137, 424] on span "Update" at bounding box center [141, 422] width 73 height 9
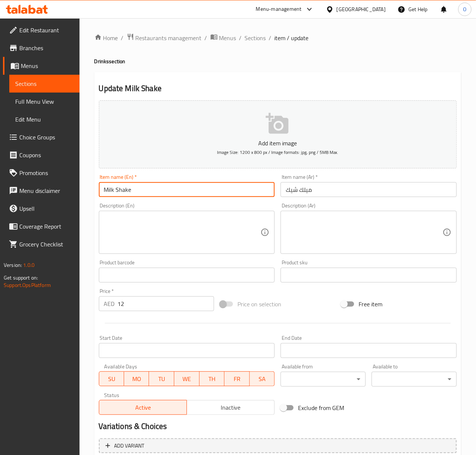
click at [116, 191] on input "Milk Shake" at bounding box center [187, 189] width 176 height 15
click at [120, 186] on input "MilkShake" at bounding box center [187, 189] width 176 height 15
type input "Milkshake"
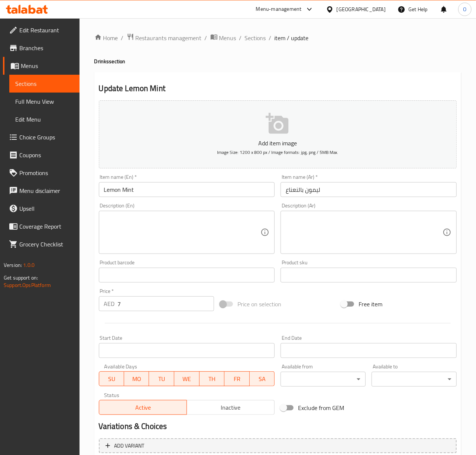
drag, startPoint x: 137, startPoint y: 247, endPoint x: 146, endPoint y: 246, distance: 8.7
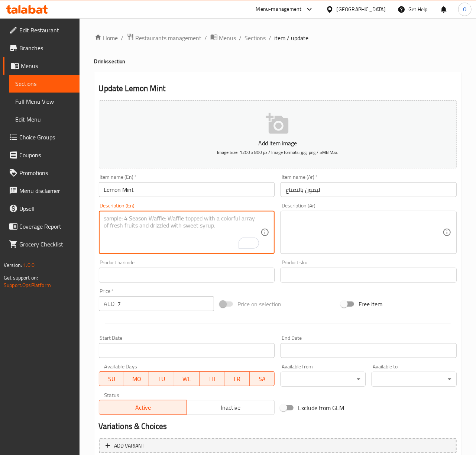
paste textarea "Lemon Mint: A refreshing drink made with fresh lemon juice and mint."
drag, startPoint x: 136, startPoint y: 219, endPoint x: 72, endPoint y: 224, distance: 64.5
click at [72, 224] on div "Edit Restaurant Branches Menus Sections Full Menu View Edit Menu Choice Groups …" at bounding box center [238, 271] width 476 height 507
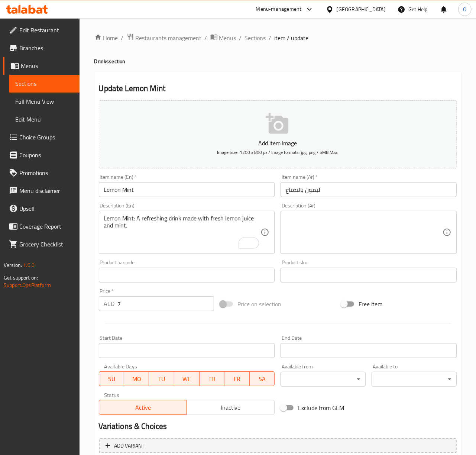
drag, startPoint x: 103, startPoint y: 221, endPoint x: 133, endPoint y: 217, distance: 30.7
click at [133, 217] on div "Lemon Mint: A refreshing drink made with fresh lemon juice and mint. Descriptio…" at bounding box center [187, 232] width 176 height 43
click at [133, 217] on textarea "Lemon Mint: A refreshing drink made with fresh lemon juice and mint." at bounding box center [182, 232] width 157 height 35
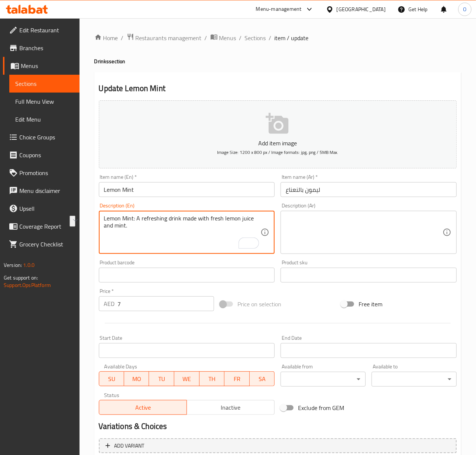
drag, startPoint x: 136, startPoint y: 219, endPoint x: 94, endPoint y: 215, distance: 42.1
click at [94, 215] on div "Home / Restaurants management / Menus / Sections / item / update Drinks section…" at bounding box center [278, 271] width 396 height 507
click at [163, 226] on textarea "A refreshing drink made with fresh lemon juice and mint." at bounding box center [182, 232] width 157 height 35
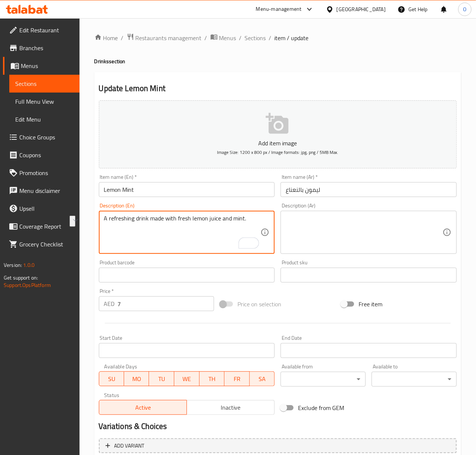
type textarea "A refreshing drink made with fresh lemon juice and mint."
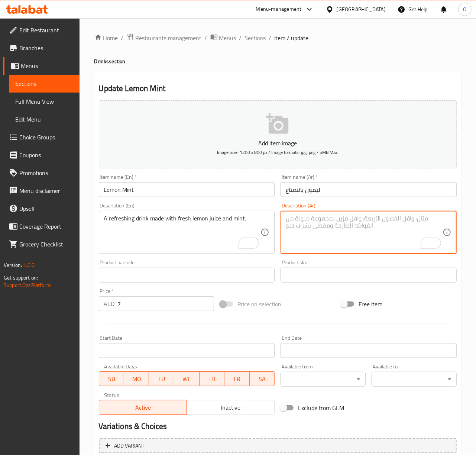
paste textarea "مشروب منعش مصنوع من عصير الليمون الطازج والنعناع."
type textarea "مشروب منعش مصنوع من عصير الليمون الطازج والنعناع."
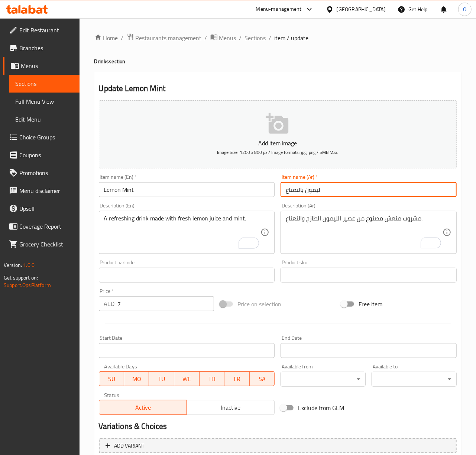
click at [347, 197] on input "ليمون بالنعناع" at bounding box center [369, 189] width 176 height 15
click at [331, 190] on input "ليمون بالنعناع" at bounding box center [369, 189] width 176 height 15
click at [296, 192] on input "شاي الكرك" at bounding box center [369, 189] width 176 height 15
type input "شاي كرك"
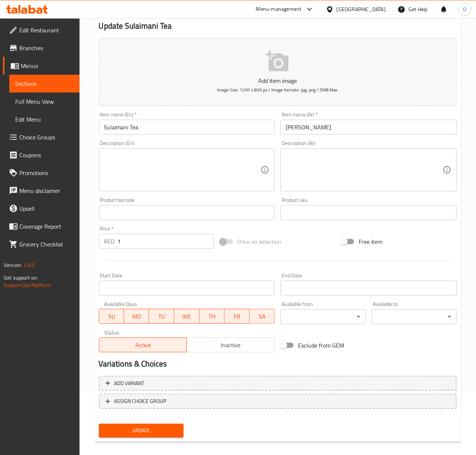
scroll to position [70, 0]
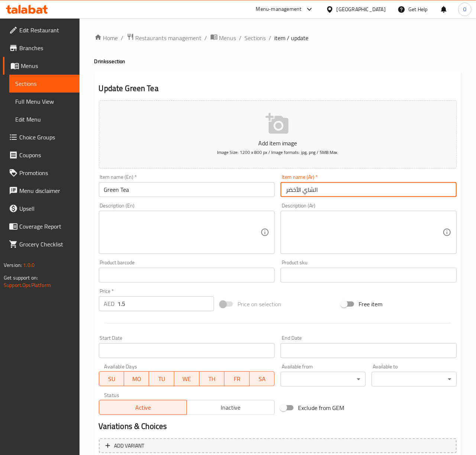
click at [314, 190] on input "الشاي الأخضر" at bounding box center [369, 189] width 176 height 15
type input "شاي أخضر"
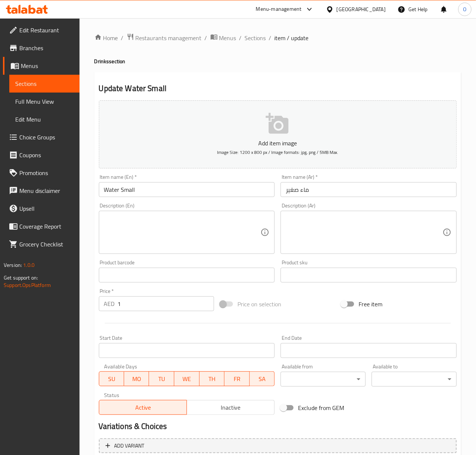
click at [159, 230] on textarea at bounding box center [182, 232] width 157 height 35
paste textarea "[MEDICAL_DATA] from a natural mineral source."
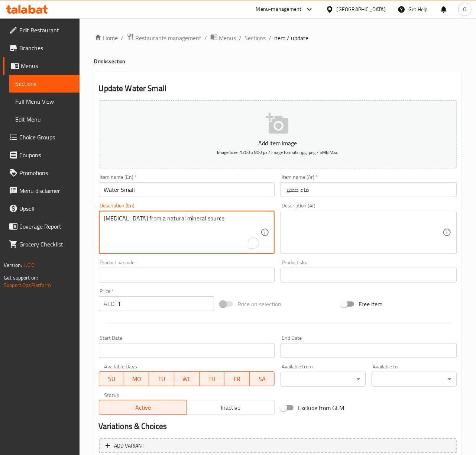
type textarea "[MEDICAL_DATA] from a natural mineral source."
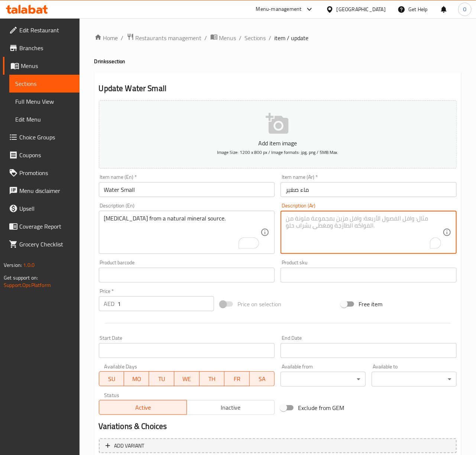
paste textarea "مياه نقية من مصدر معدني طبيعي."
type textarea "مياه نقية من مصدر معدني طبيعي."
click at [348, 194] on input "ماء صغير" at bounding box center [369, 189] width 176 height 15
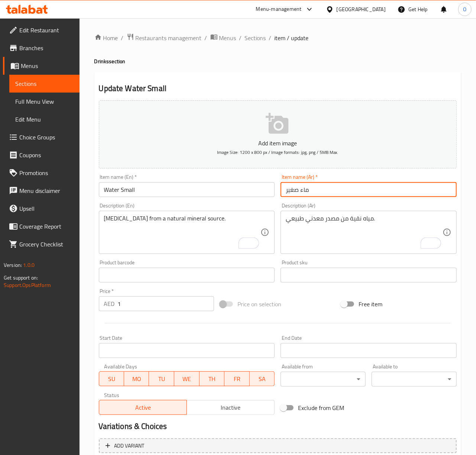
click at [304, 191] on input "ماء صغير" at bounding box center [369, 189] width 176 height 15
click at [309, 188] on input "مياه صغير" at bounding box center [369, 189] width 176 height 15
type input "مياه صغيرة"
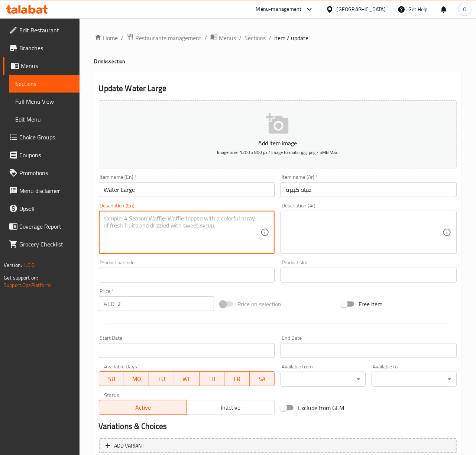
click at [192, 239] on textarea at bounding box center [182, 232] width 157 height 35
paste textarea "Mineral Water: [MEDICAL_DATA] from a natural mineral source."
drag, startPoint x: 143, startPoint y: 217, endPoint x: 95, endPoint y: 224, distance: 48.4
click at [95, 224] on div "Update Water Large Add item image Image Size: 1200 x 800 px / Image formats: jp…" at bounding box center [277, 288] width 367 height 432
click at [94, 224] on div "Update Water Large Add item image Image Size: 1200 x 800 px / Image formats: jp…" at bounding box center [277, 288] width 367 height 432
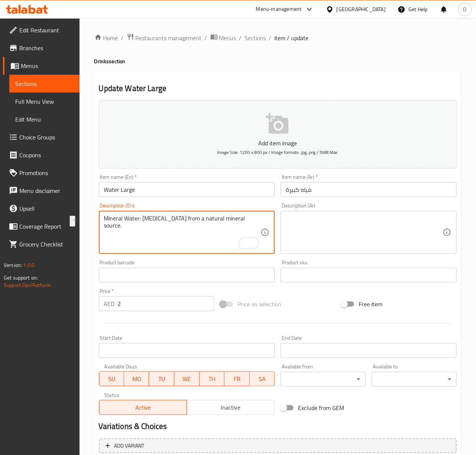
drag, startPoint x: 105, startPoint y: 219, endPoint x: 143, endPoint y: 218, distance: 38.3
click at [144, 220] on textarea "[MEDICAL_DATA] from a natural mineral source." at bounding box center [182, 232] width 157 height 35
type textarea "[MEDICAL_DATA] from a natural mineral source."
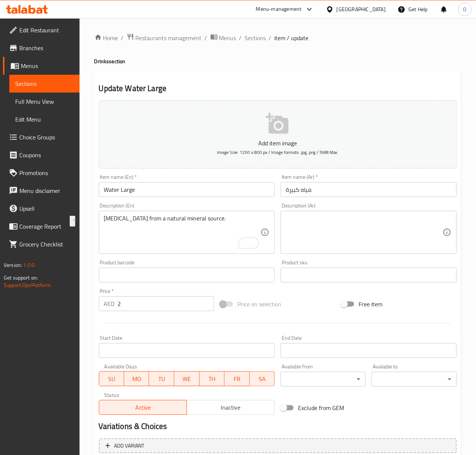
click at [341, 257] on div "Product sku Product sku" at bounding box center [369, 271] width 182 height 29
click at [340, 249] on textarea at bounding box center [364, 232] width 157 height 35
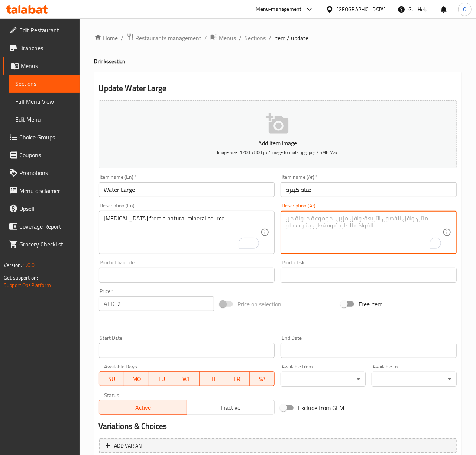
paste textarea "مياه نقية من مصدر معدني طبيعي."
type textarea "مياه نقية من مصدر معدني طبيعي."
drag, startPoint x: 207, startPoint y: 179, endPoint x: 211, endPoint y: 189, distance: 11.3
click at [208, 179] on div "Item name (En)   * Water Large Item name (En) *" at bounding box center [187, 185] width 176 height 23
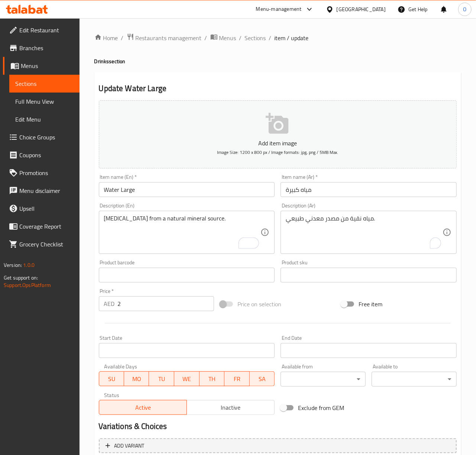
click at [213, 193] on input "Water Large" at bounding box center [187, 189] width 176 height 15
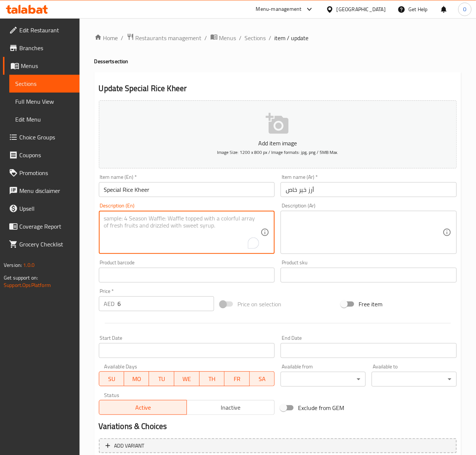
paste textarea "Kheer: A creamy rice pudding flavored with cardamom and nuts."
drag, startPoint x: 122, startPoint y: 221, endPoint x: 93, endPoint y: 220, distance: 29.7
click at [93, 220] on div "Home / Restaurants management / Menus / Sections / item / update Dessert sectio…" at bounding box center [278, 271] width 396 height 507
type textarea "A creamy rice pudding flavored with cardamom and nuts."
click at [145, 213] on div "A creamy rice pudding flavored with cardamom and nuts. Description (En)" at bounding box center [187, 232] width 176 height 43
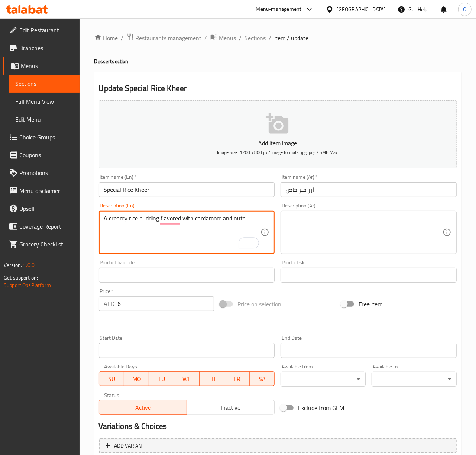
click at [145, 222] on textarea "A creamy rice pudding flavored with cardamom and nuts." at bounding box center [182, 232] width 157 height 35
click at [334, 223] on textarea at bounding box center [364, 232] width 157 height 35
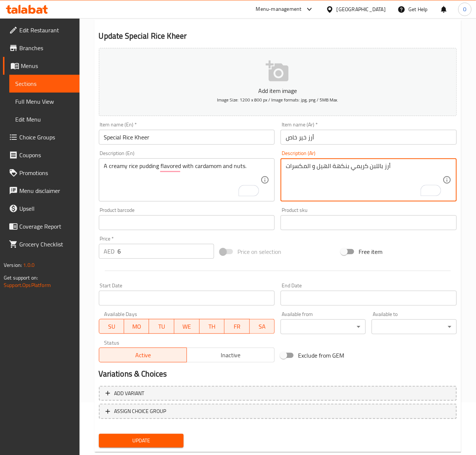
scroll to position [70, 0]
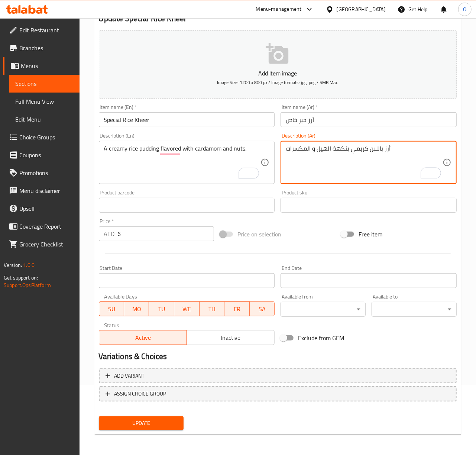
type textarea "أرز باللبن كريمي بنكهة الهيل و المكسرات"
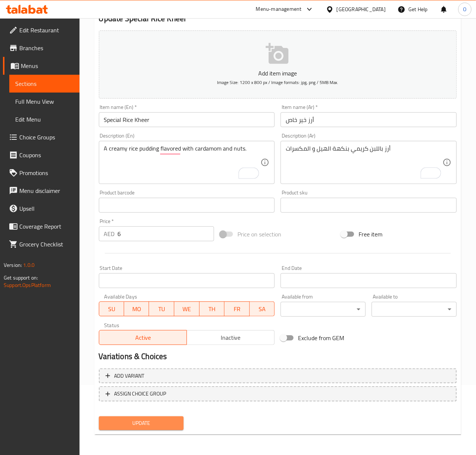
click at [152, 424] on span "Update" at bounding box center [141, 422] width 73 height 9
drag, startPoint x: 167, startPoint y: 427, endPoint x: 176, endPoint y: 429, distance: 9.2
click at [167, 426] on span "Update" at bounding box center [141, 422] width 73 height 9
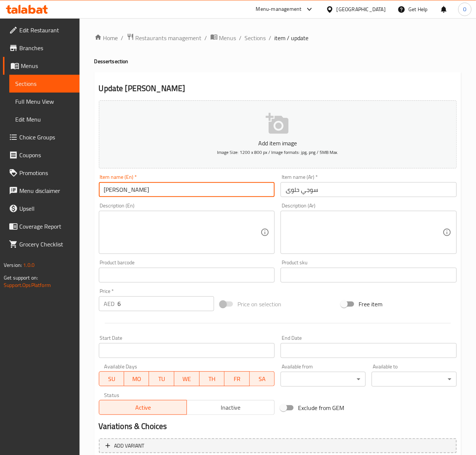
click at [117, 189] on input "[PERSON_NAME]" at bounding box center [187, 189] width 176 height 15
click at [229, 197] on input "[PERSON_NAME]" at bounding box center [187, 189] width 176 height 15
type input "[PERSON_NAME]"
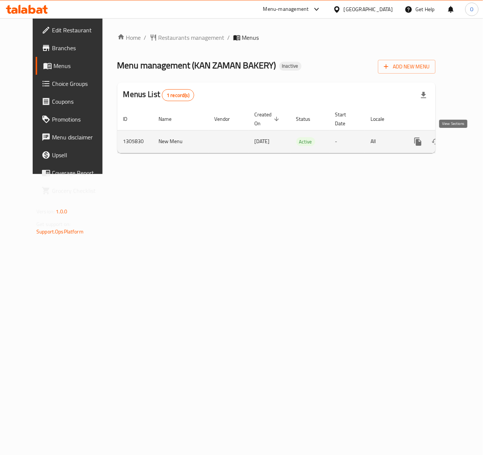
click at [463, 146] on link "enhanced table" at bounding box center [472, 142] width 18 height 18
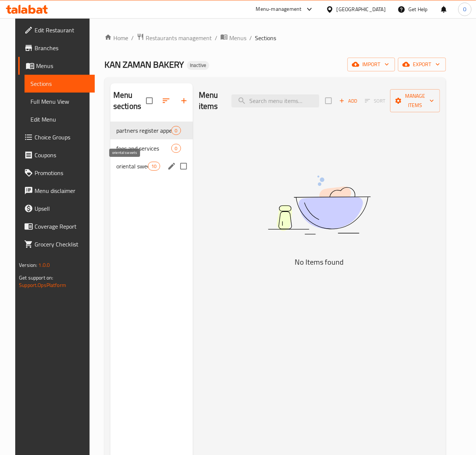
click at [116, 167] on span "oriental sweets" at bounding box center [132, 166] width 32 height 9
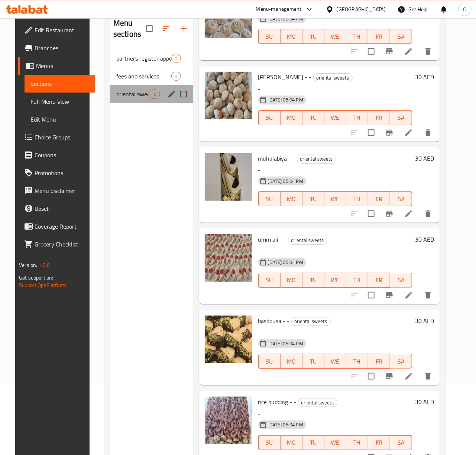
scroll to position [55, 0]
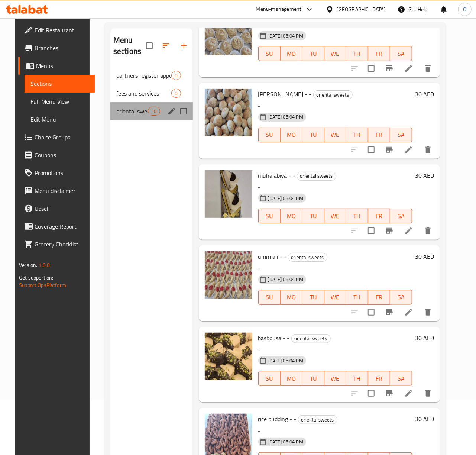
click at [161, 110] on div "oriental sweets 10" at bounding box center [151, 111] width 82 height 18
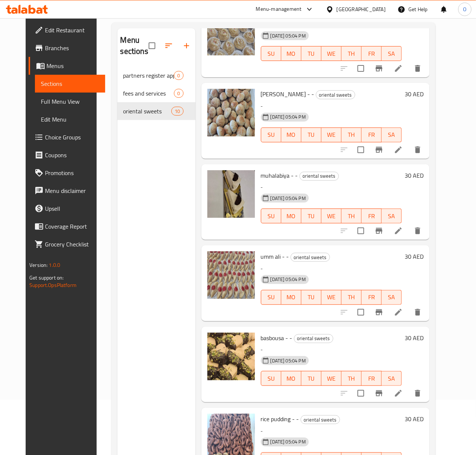
click at [47, 98] on span "Full Menu View" at bounding box center [70, 101] width 58 height 9
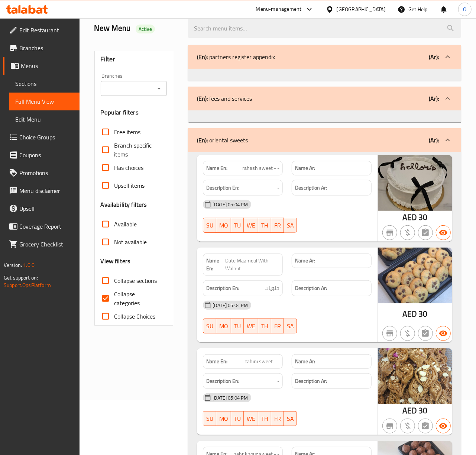
click at [158, 94] on div at bounding box center [159, 88] width 10 height 10
click at [158, 93] on icon "Open" at bounding box center [159, 88] width 9 height 9
click at [133, 132] on span "[PERSON_NAME] BAKERY," at bounding box center [134, 126] width 54 height 18
type input "[PERSON_NAME] BAKERY,"
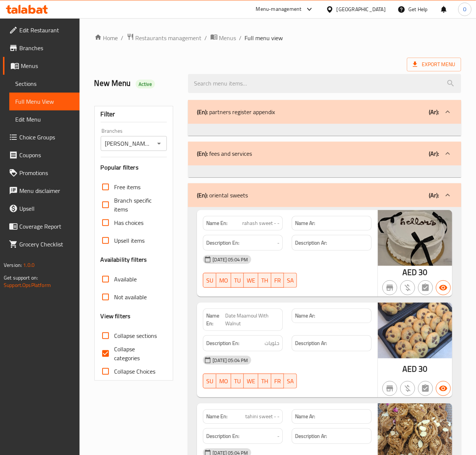
click at [133, 361] on span "Collapse categories" at bounding box center [137, 353] width 47 height 18
click at [114, 361] on input "Collapse categories" at bounding box center [106, 353] width 18 height 18
checkbox input "false"
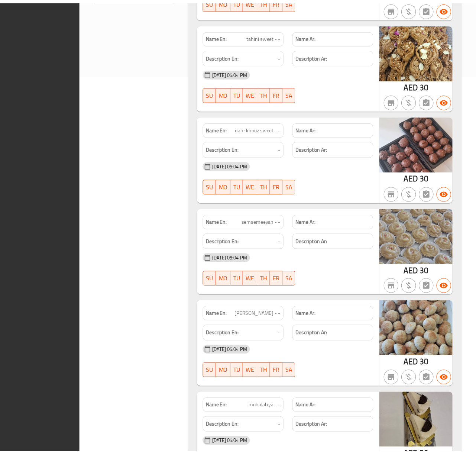
scroll to position [719, 0]
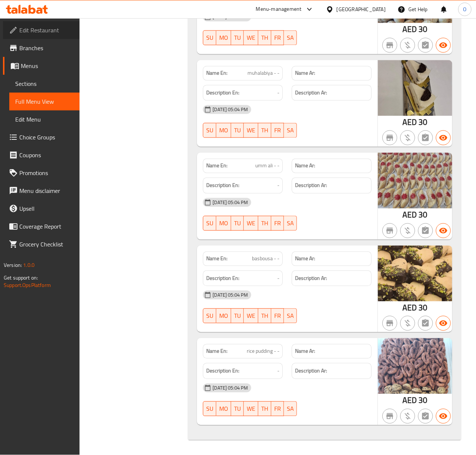
click at [45, 38] on link "Edit Restaurant" at bounding box center [41, 30] width 77 height 18
